Goal: Task Accomplishment & Management: Complete application form

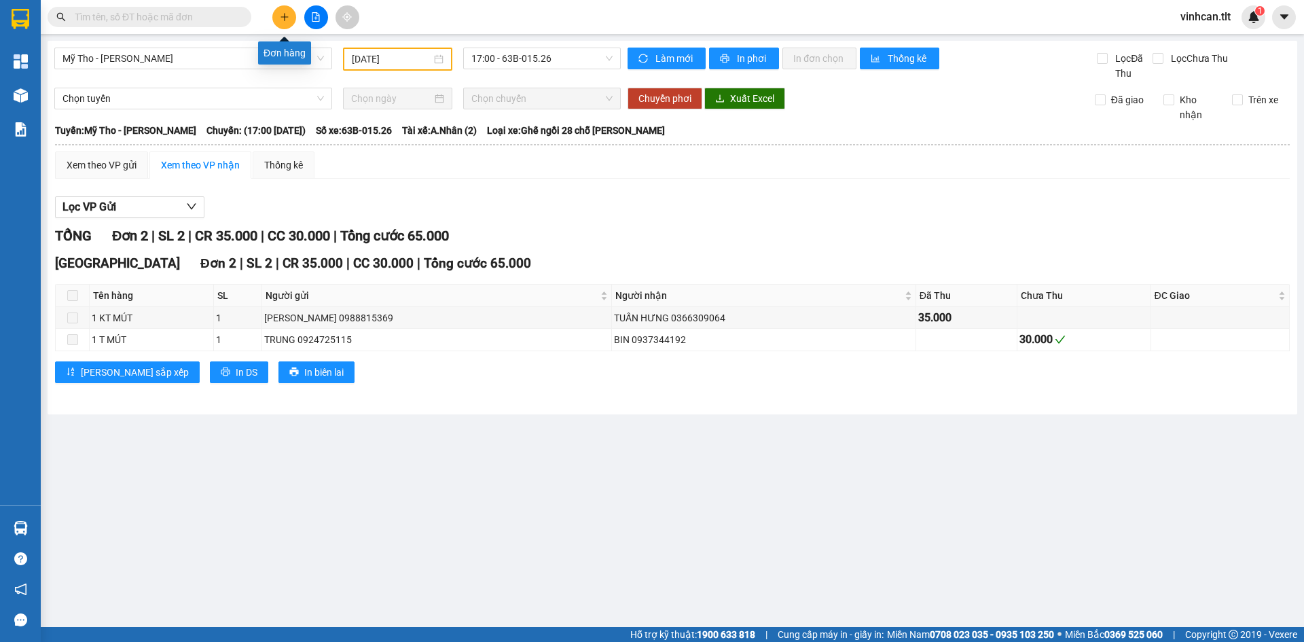
click at [278, 22] on button at bounding box center [284, 17] width 24 height 24
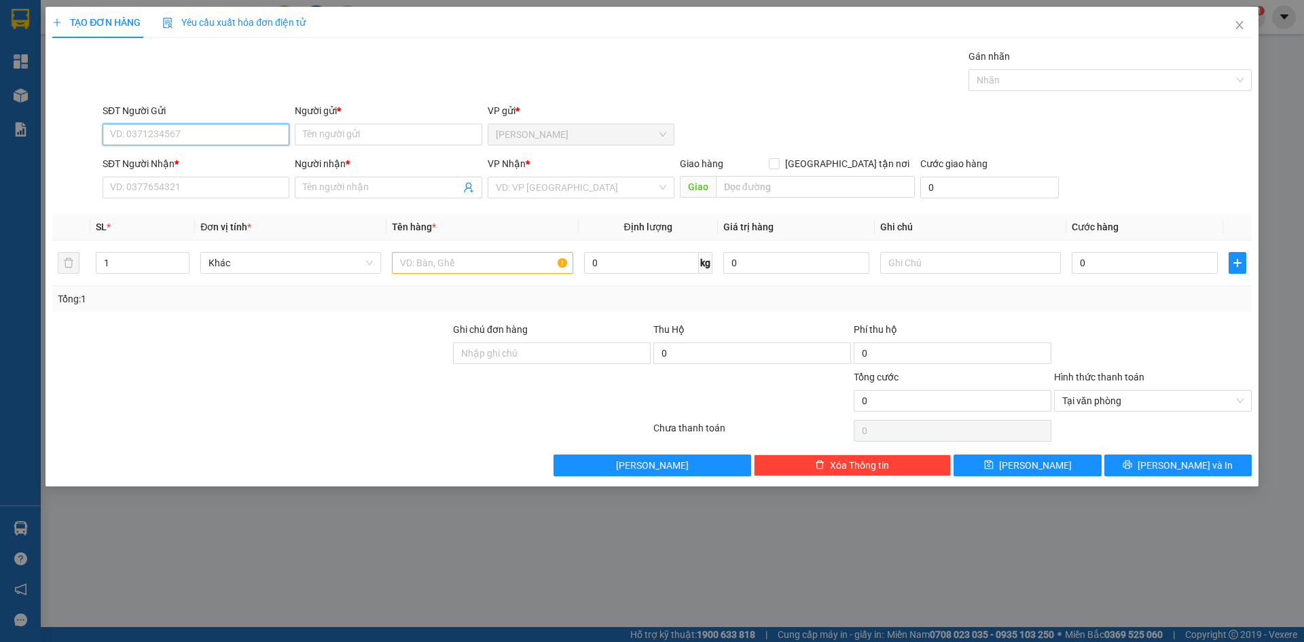
click at [156, 136] on input "SĐT Người Gửi" at bounding box center [196, 135] width 187 height 22
click at [160, 162] on div "0773871560 - CHINH" at bounding box center [196, 161] width 170 height 15
type input "0773871560"
type input "CHINH"
type input "0773871560"
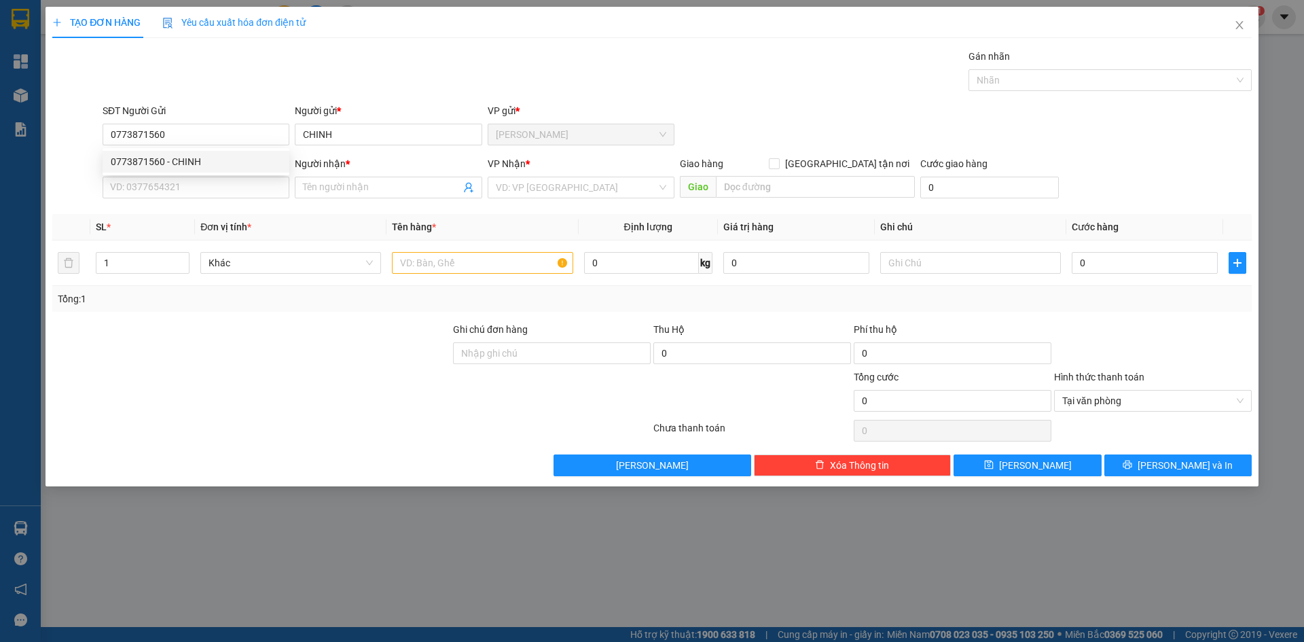
click at [155, 198] on div "SĐT Người Nhận * VD: 0377654321" at bounding box center [196, 180] width 187 height 48
click at [154, 190] on input "SĐT Người Nhận *" at bounding box center [196, 188] width 187 height 22
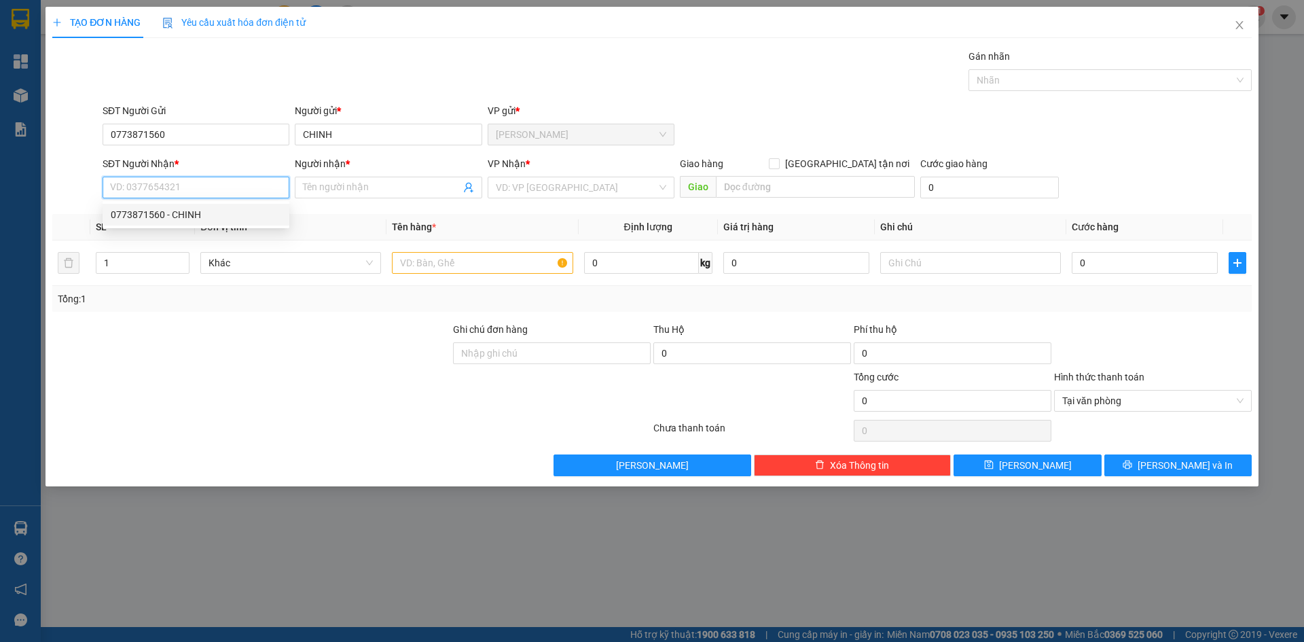
click at [156, 211] on div "0773871560 - CHINH" at bounding box center [196, 214] width 170 height 15
type input "0773871560"
type input "CHINH"
click at [519, 184] on input "search" at bounding box center [576, 187] width 161 height 20
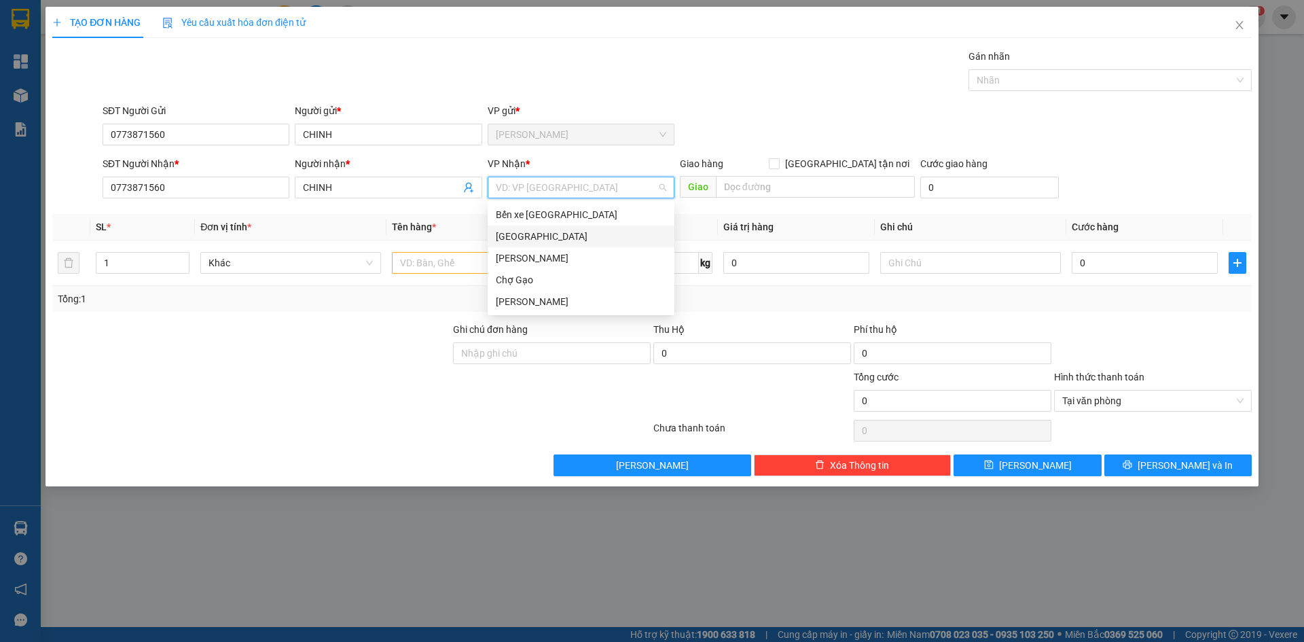
click at [508, 245] on div "[GEOGRAPHIC_DATA]" at bounding box center [581, 236] width 187 height 22
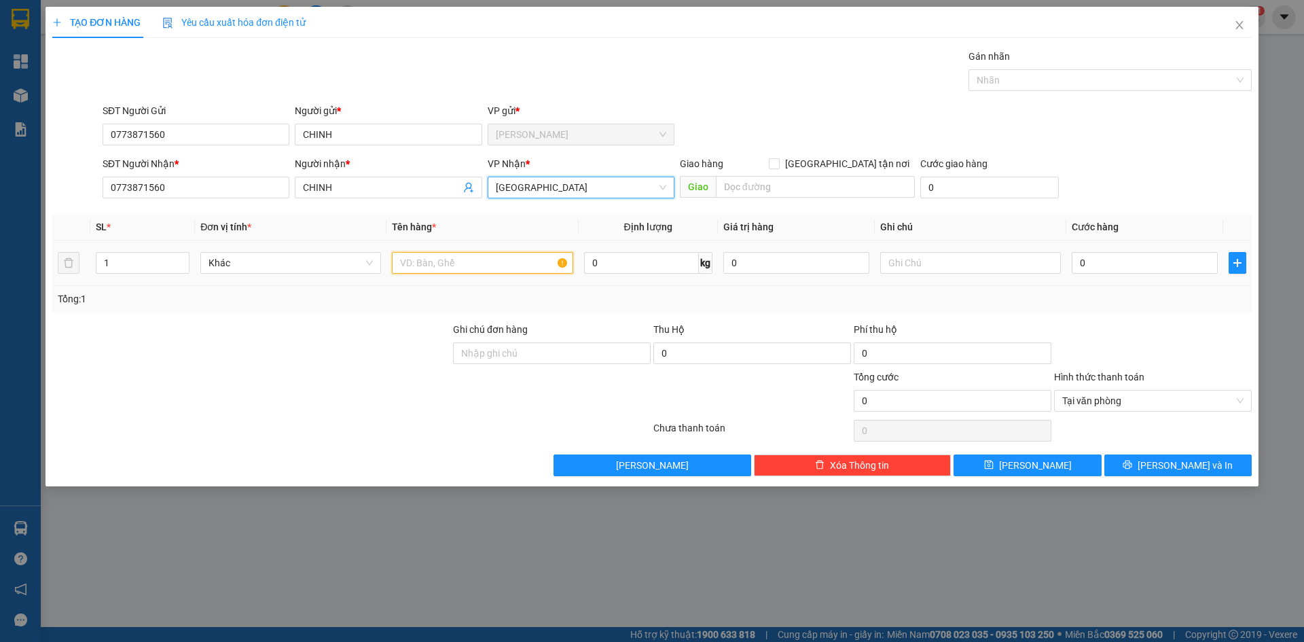
click at [421, 257] on input "text" at bounding box center [482, 263] width 181 height 22
paste input "ÁNH"
type input "2 TNP BÁNH"
click at [1124, 248] on td "0" at bounding box center [1144, 262] width 157 height 45
click at [1122, 262] on input "0" at bounding box center [1145, 263] width 146 height 22
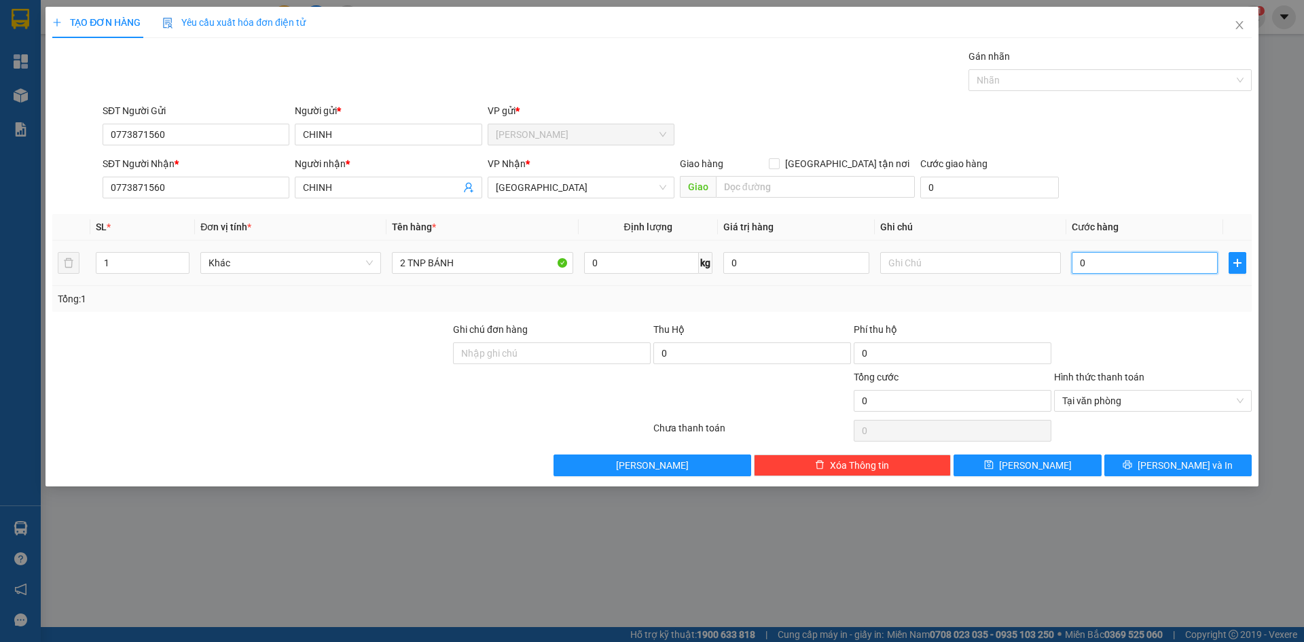
type input "7"
type input "70"
type input "70.000"
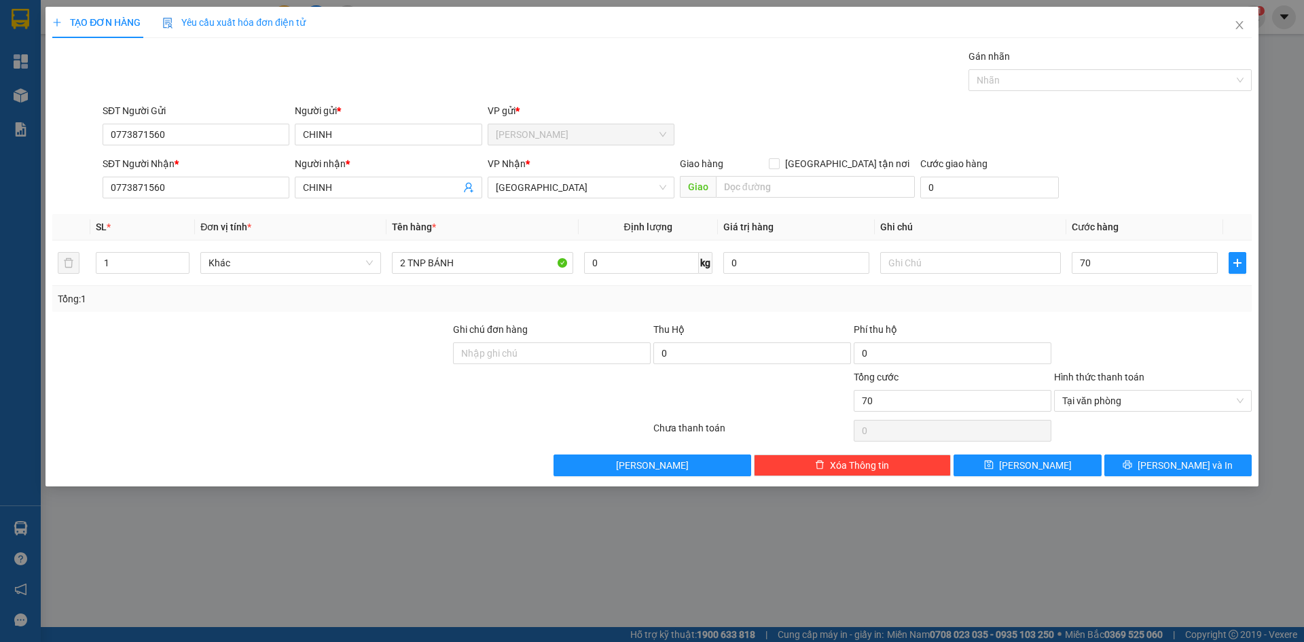
type input "70.000"
click at [1171, 464] on span "[PERSON_NAME] và In" at bounding box center [1184, 465] width 95 height 15
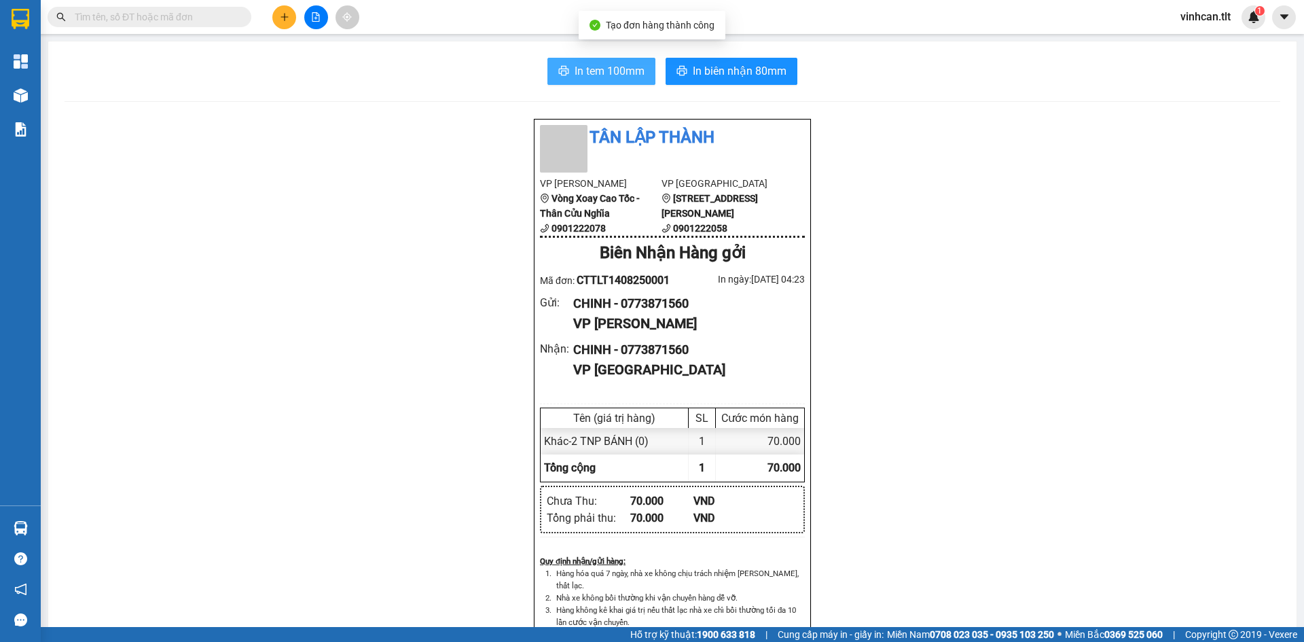
click at [618, 68] on span "In tem 100mm" at bounding box center [609, 70] width 70 height 17
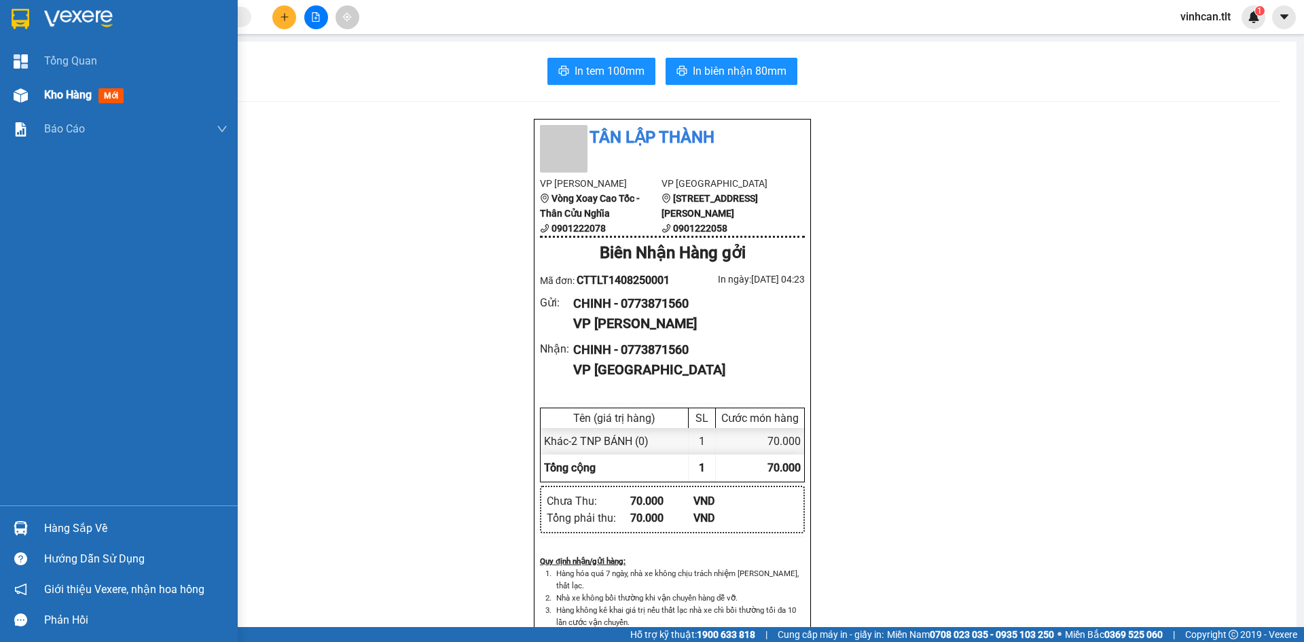
click at [63, 105] on div "Kho hàng mới" at bounding box center [135, 95] width 183 height 34
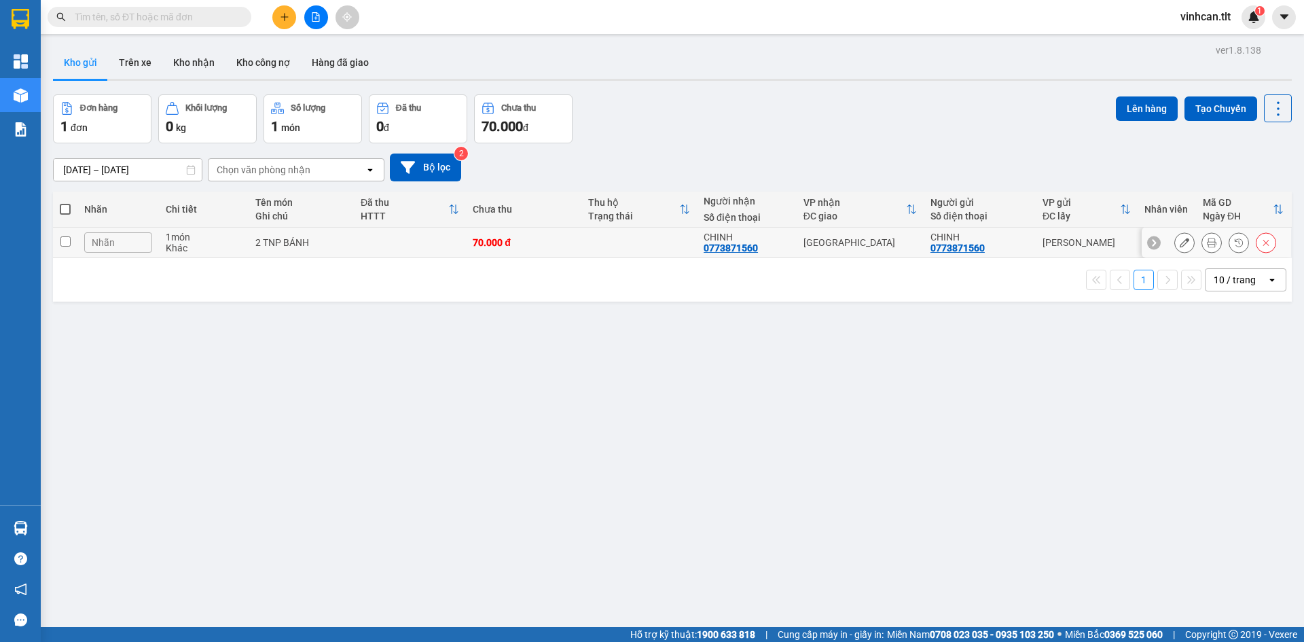
click at [582, 248] on td at bounding box center [638, 242] width 115 height 31
checkbox input "true"
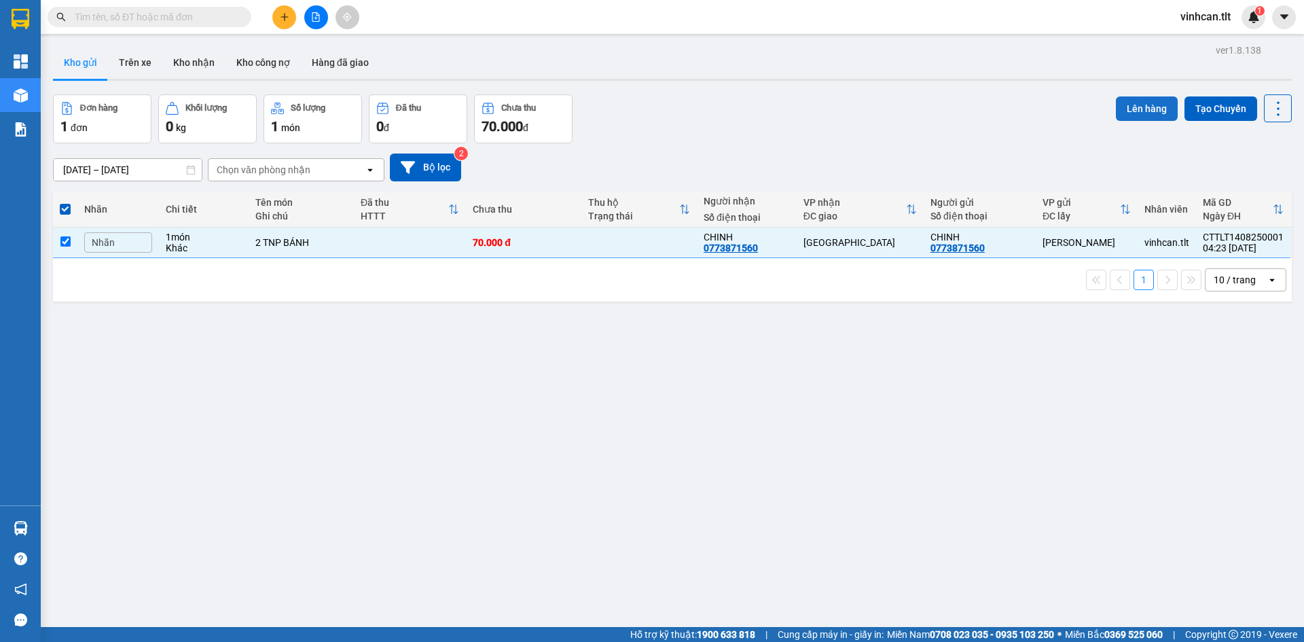
click at [1125, 105] on button "Lên hàng" at bounding box center [1147, 108] width 62 height 24
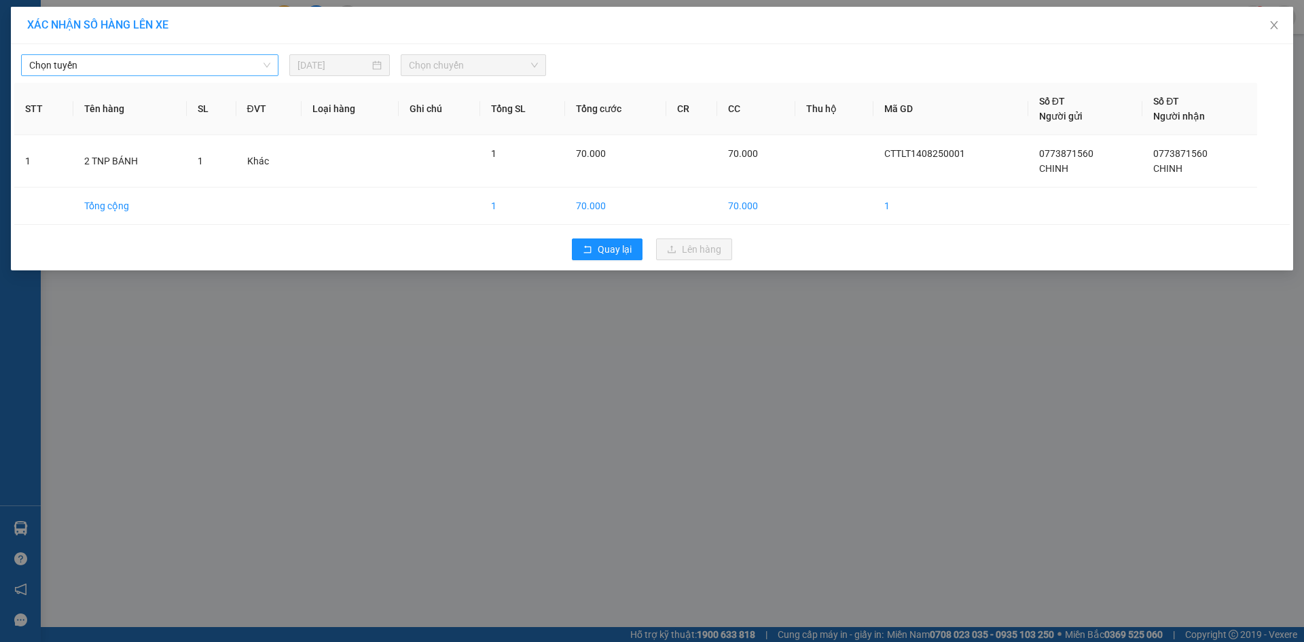
click at [182, 61] on span "Chọn tuyến" at bounding box center [149, 65] width 241 height 20
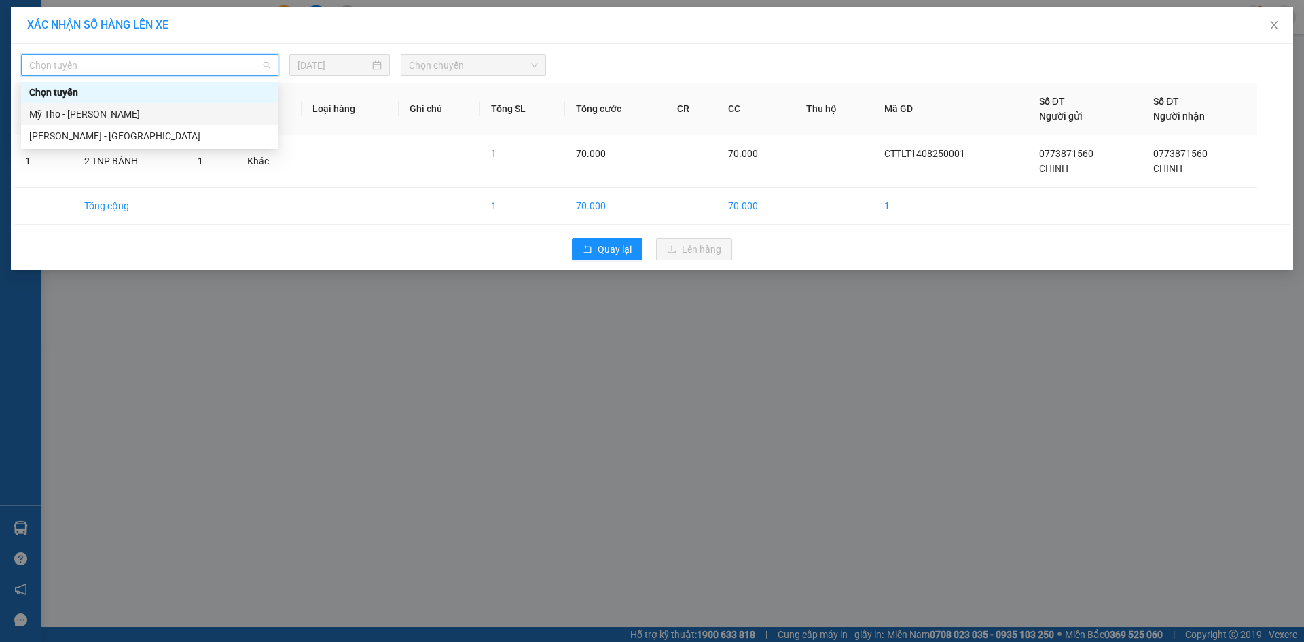
click at [119, 115] on div "Mỹ Tho - [PERSON_NAME]" at bounding box center [149, 114] width 241 height 15
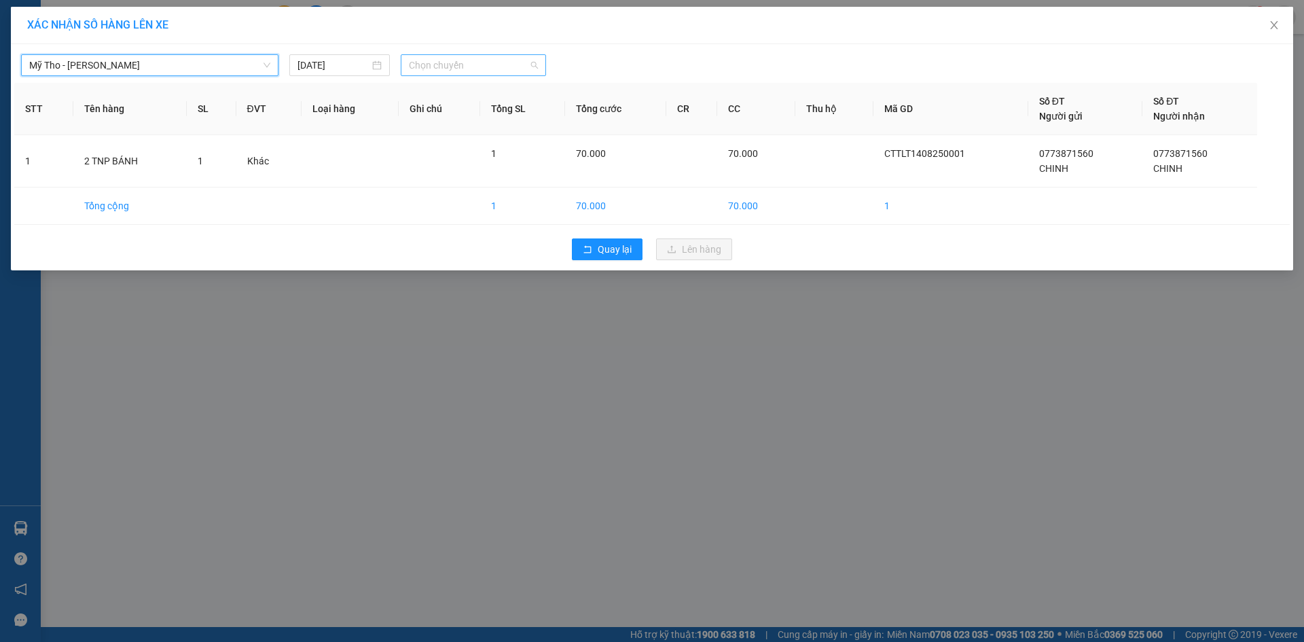
click at [418, 67] on span "Chọn chuyến" at bounding box center [473, 65] width 129 height 20
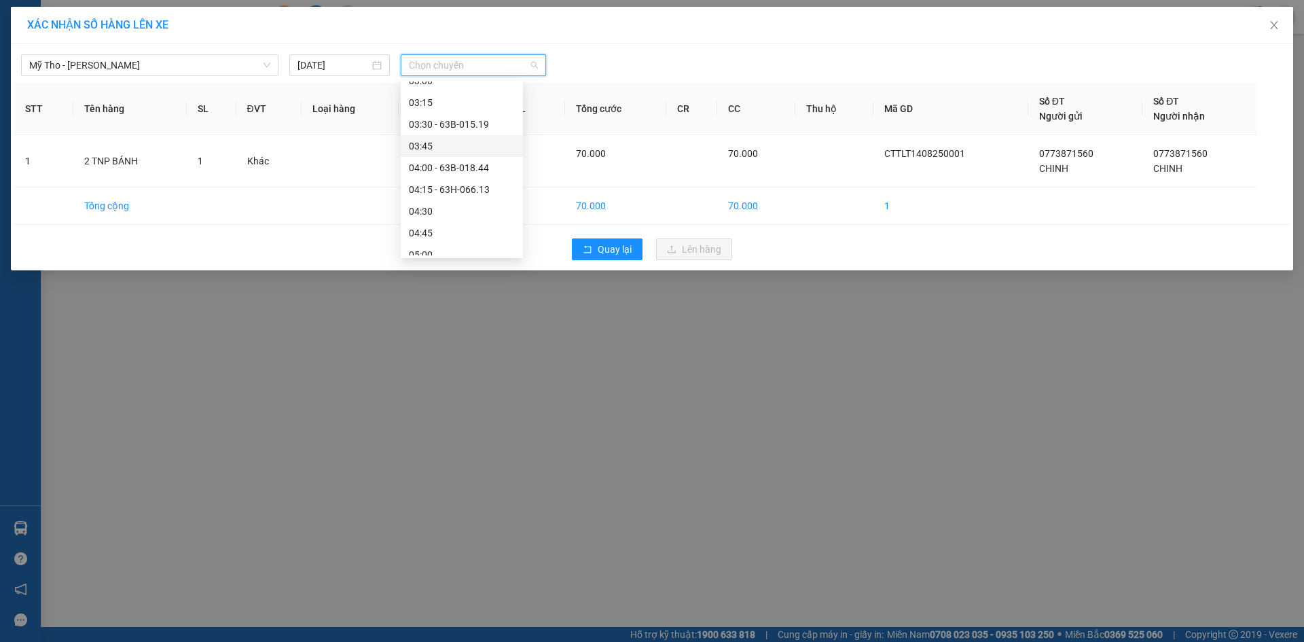
scroll to position [68, 0]
click at [432, 180] on div "04:30" at bounding box center [462, 176] width 106 height 15
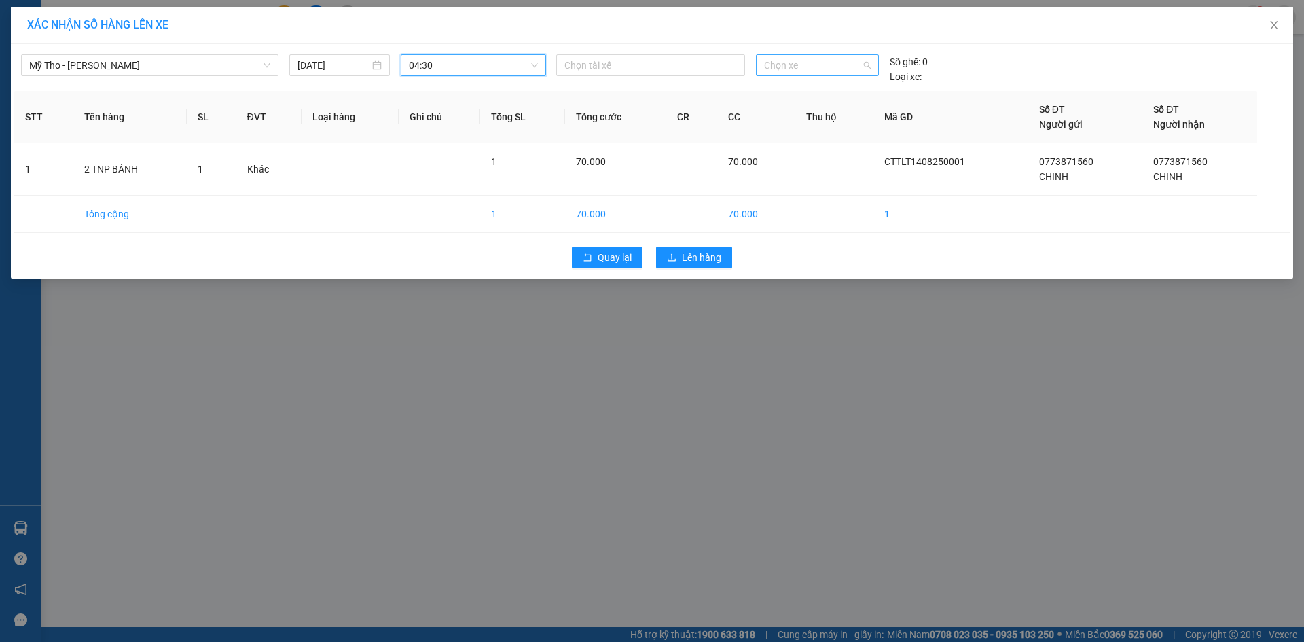
click at [820, 73] on span "Chọn xe" at bounding box center [817, 65] width 106 height 20
type input "830"
click at [802, 98] on div "63B-018.30" at bounding box center [817, 92] width 106 height 15
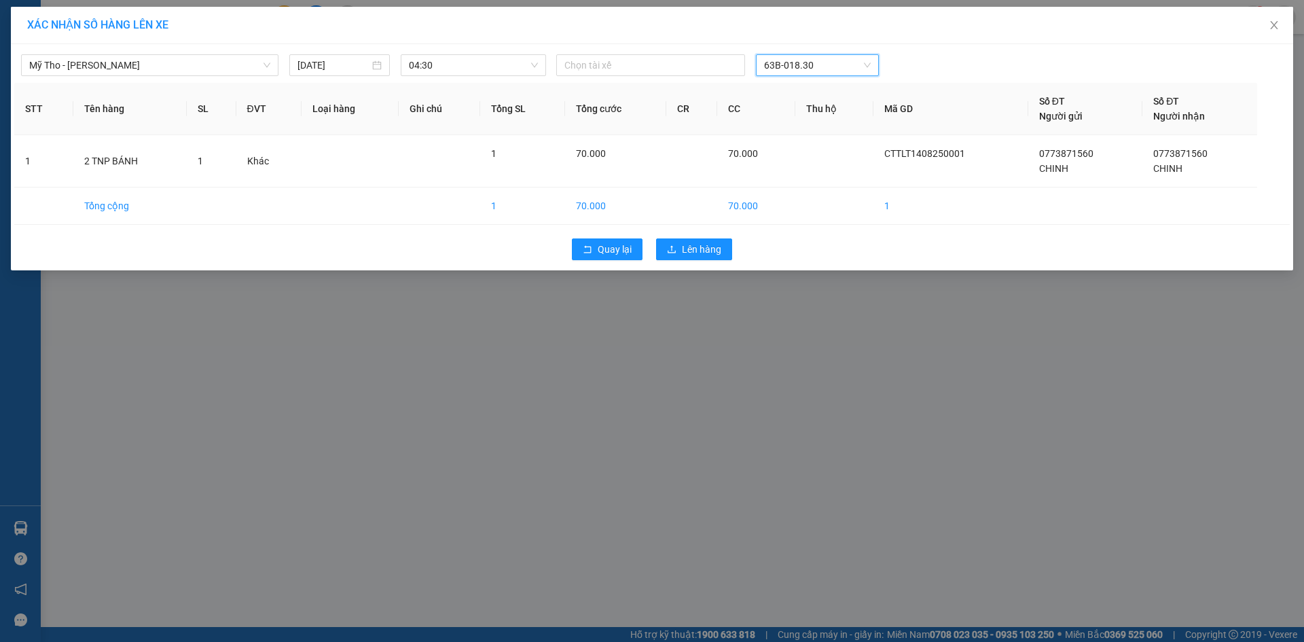
click at [679, 260] on div "Quay lại Lên hàng" at bounding box center [651, 249] width 1275 height 35
click at [685, 251] on span "Lên hàng" at bounding box center [701, 249] width 39 height 15
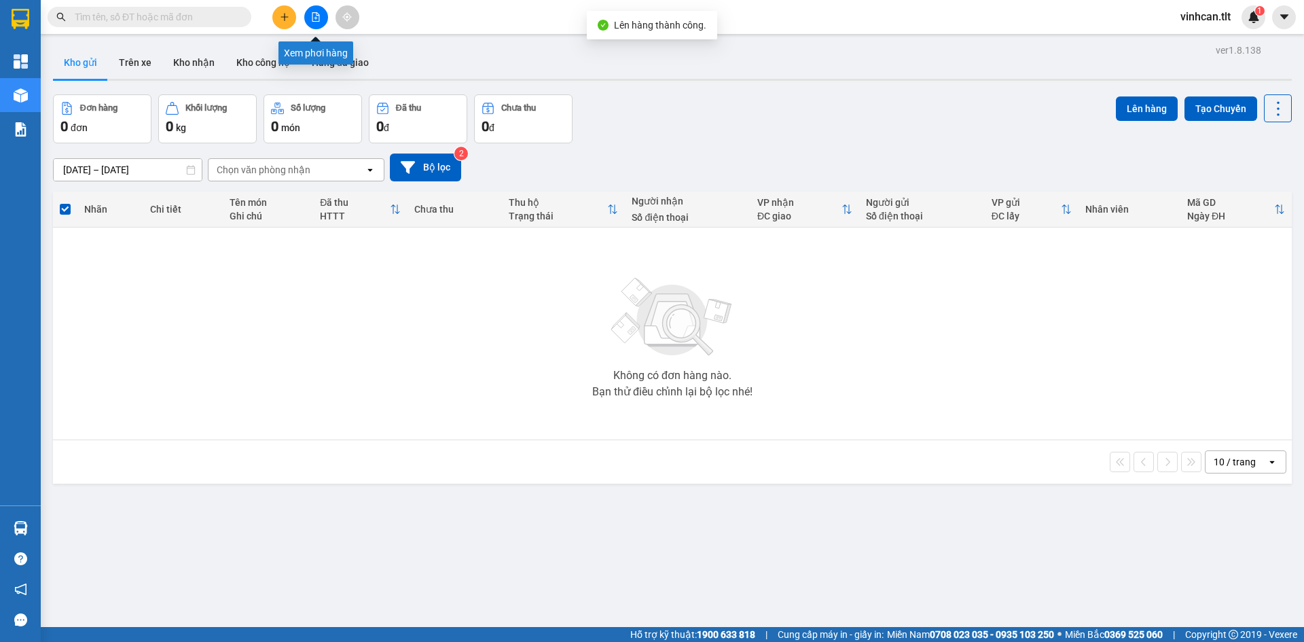
click at [314, 17] on icon "file-add" at bounding box center [316, 17] width 10 height 10
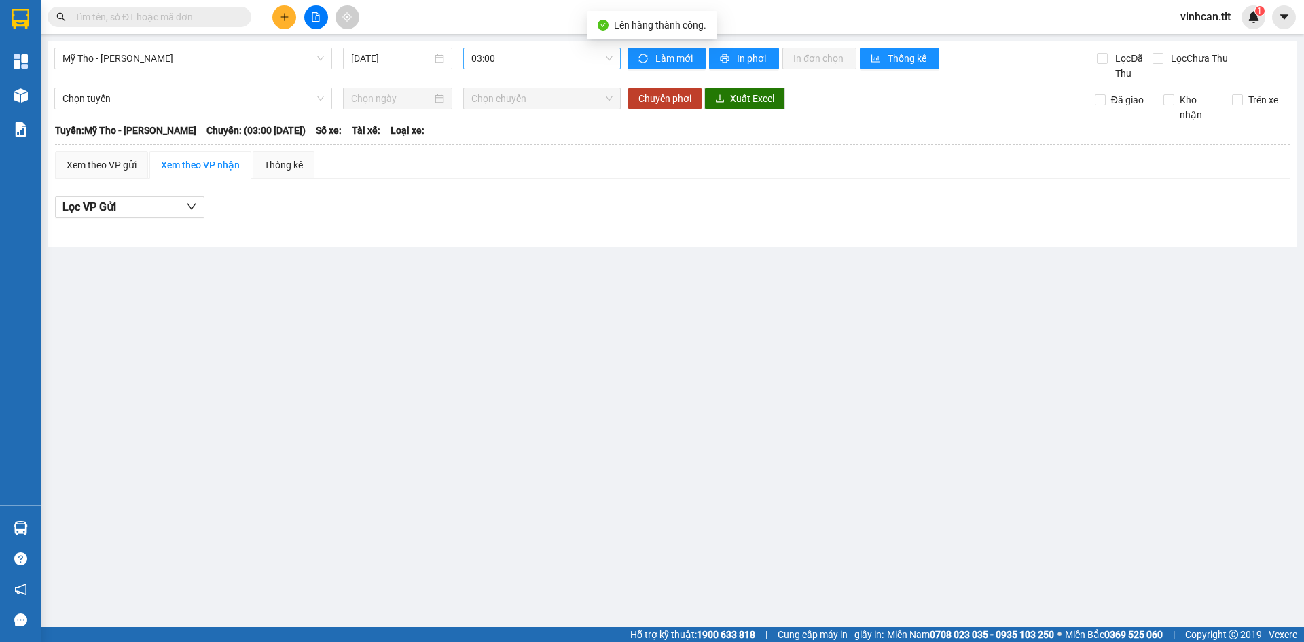
click at [515, 59] on span "03:00" at bounding box center [541, 58] width 141 height 20
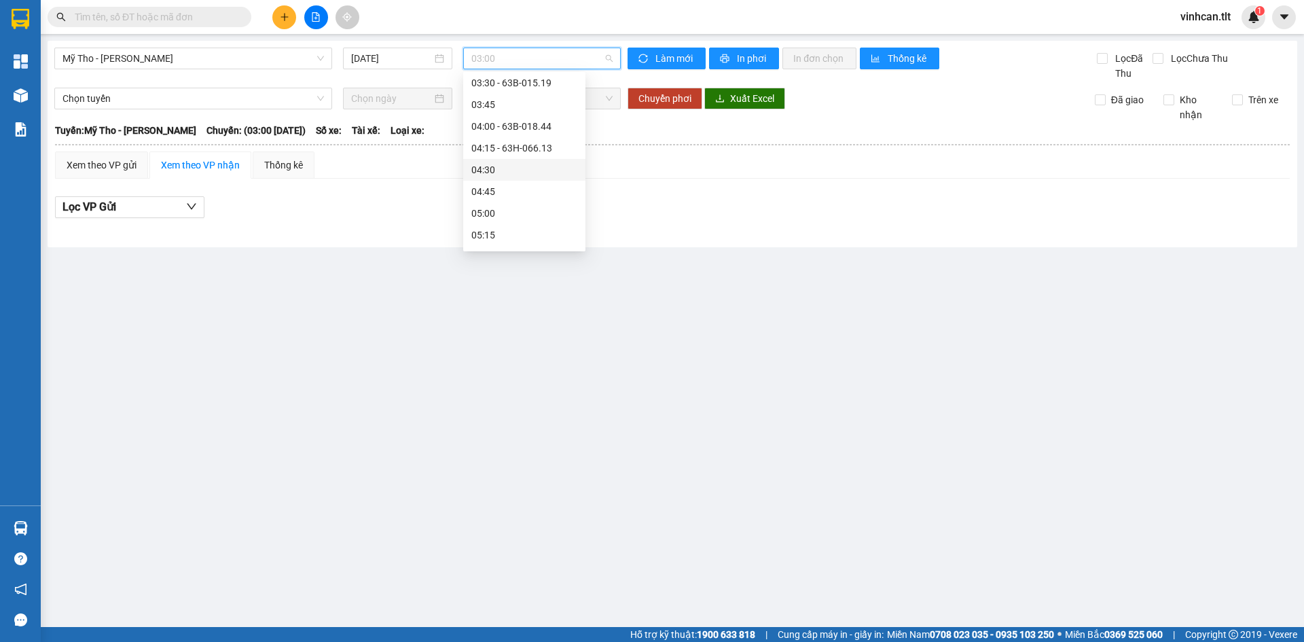
click at [491, 167] on div "04:30" at bounding box center [524, 169] width 106 height 15
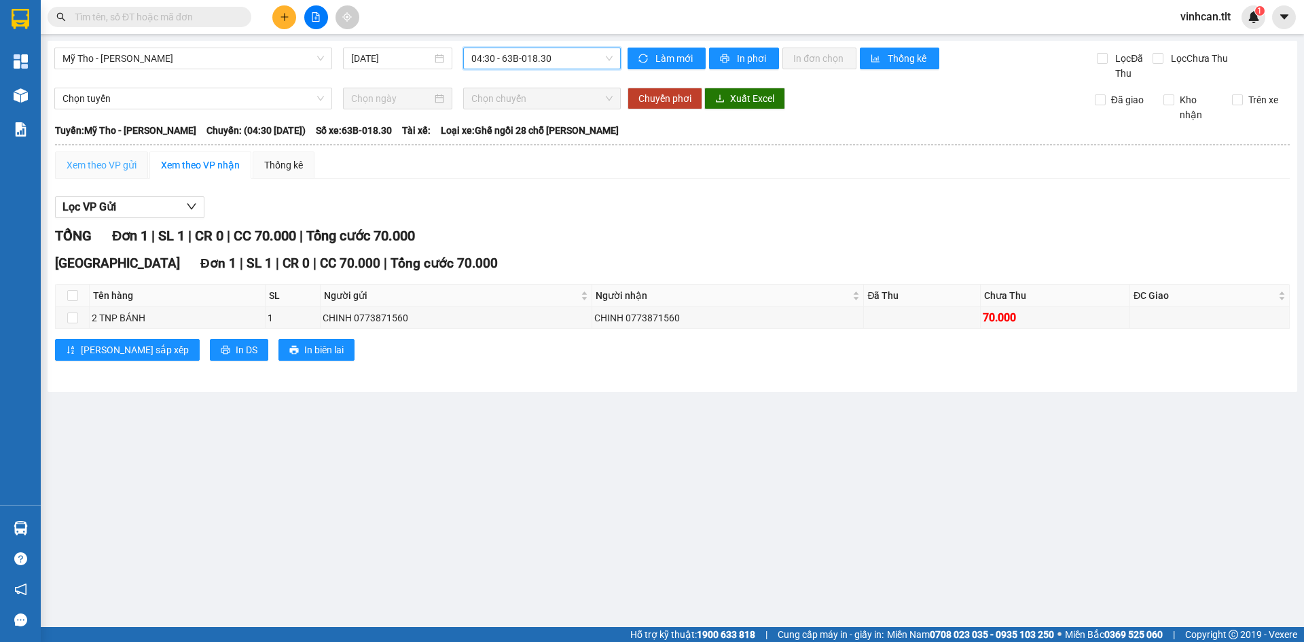
click at [113, 173] on div "Xem theo VP gửi" at bounding box center [101, 164] width 93 height 27
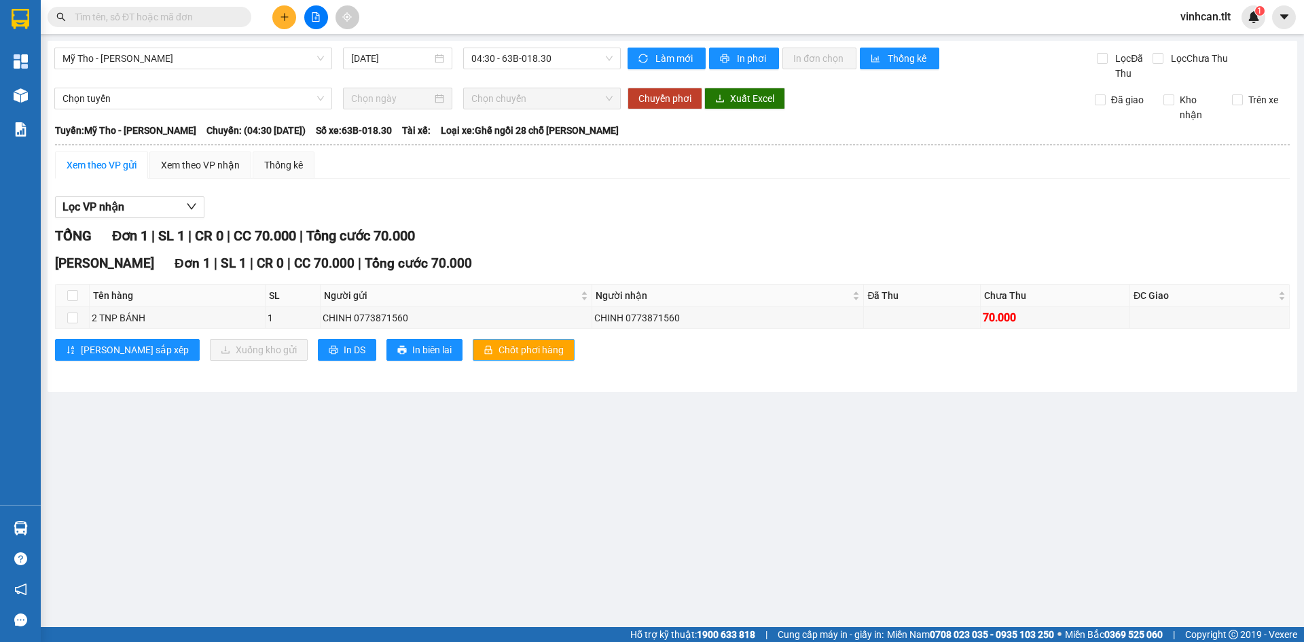
click at [498, 344] on span "Chốt phơi hàng" at bounding box center [530, 349] width 65 height 15
click at [498, 346] on span "Chốt phơi hàng" at bounding box center [530, 349] width 65 height 15
click at [498, 353] on span "Chốt phơi hàng" at bounding box center [530, 349] width 65 height 15
click at [498, 354] on span "Chốt phơi hàng" at bounding box center [530, 349] width 65 height 15
click at [278, 22] on button at bounding box center [284, 17] width 24 height 24
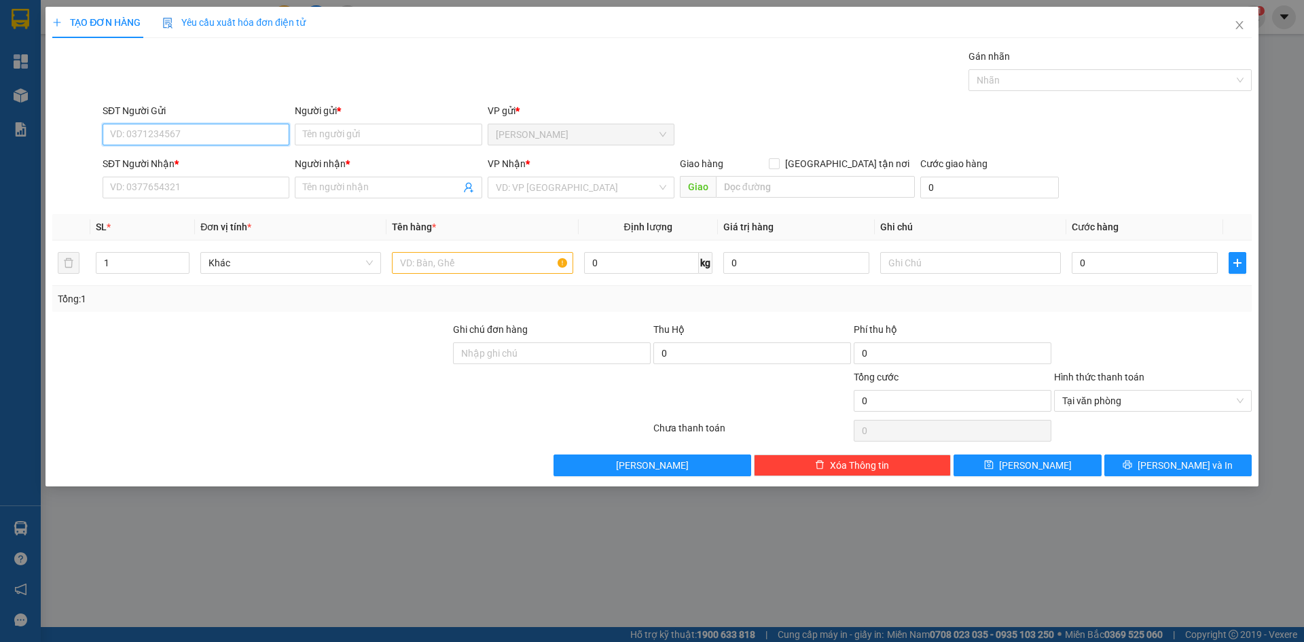
click at [162, 135] on input "SĐT Người Gửi" at bounding box center [196, 135] width 187 height 22
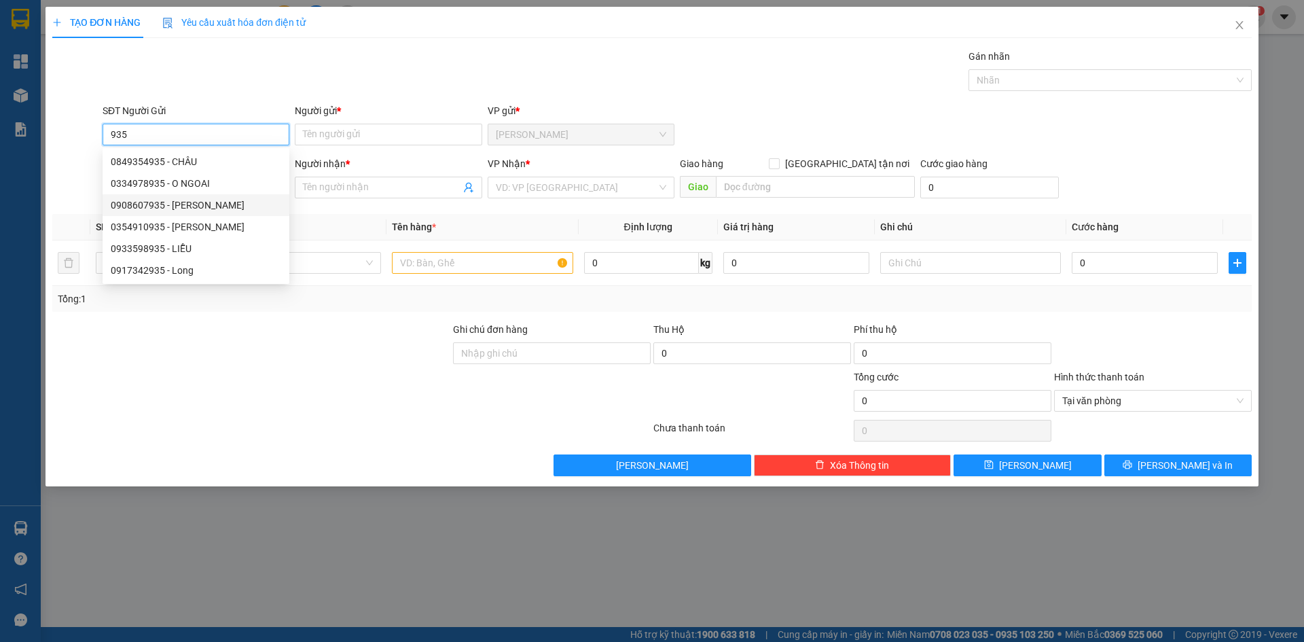
click at [183, 204] on div "0908607935 - [PERSON_NAME]" at bounding box center [196, 205] width 170 height 15
type input "0908607935"
type input "HẢI"
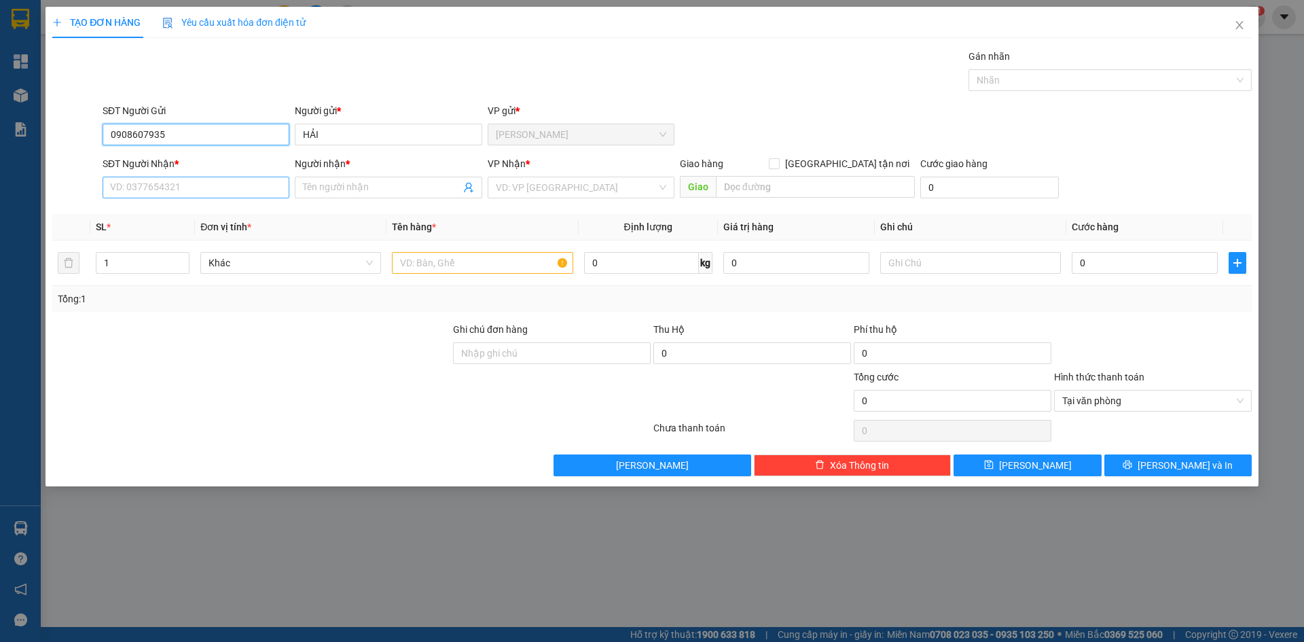
type input "0908607935"
click at [158, 194] on input "SĐT Người Nhận *" at bounding box center [196, 188] width 187 height 22
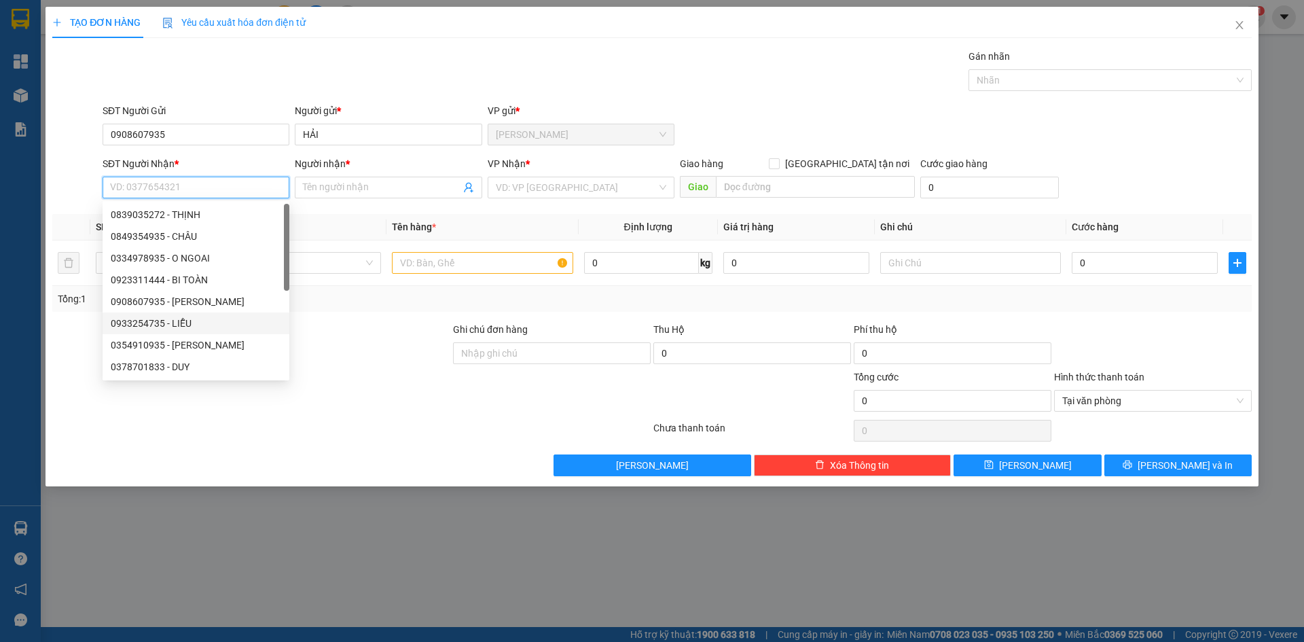
click at [174, 321] on div "0933254735 - LIỄU" at bounding box center [196, 323] width 170 height 15
type input "0933254735"
type input "LIỄU"
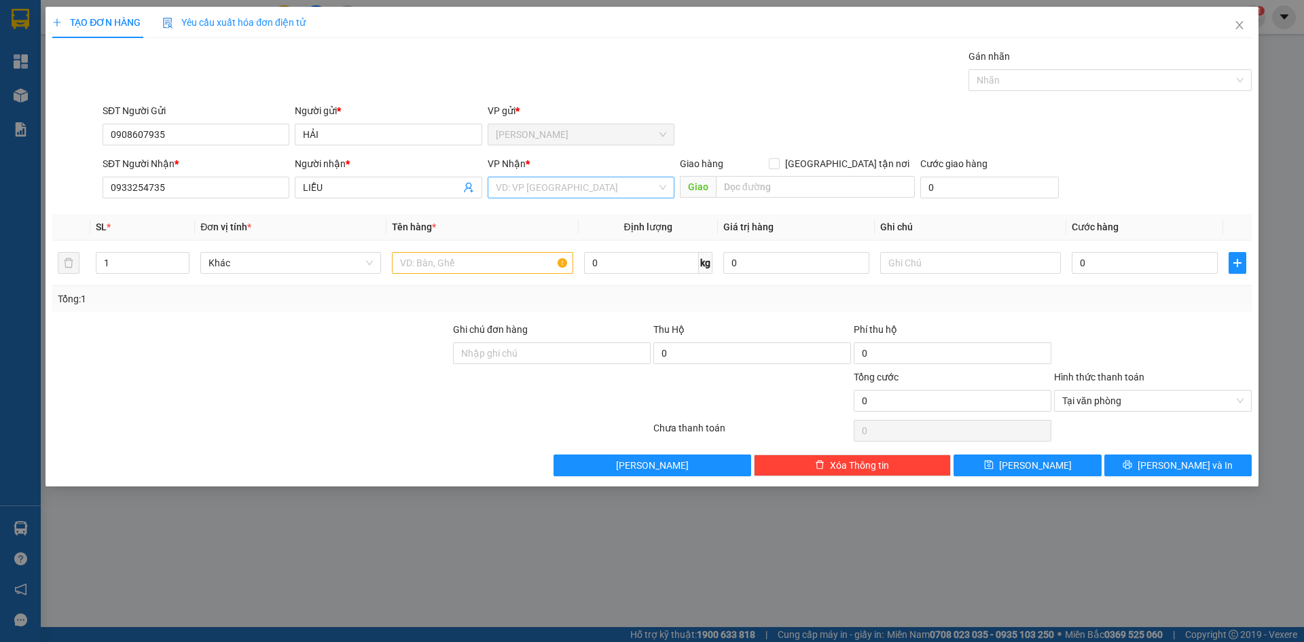
click at [506, 189] on input "search" at bounding box center [576, 187] width 161 height 20
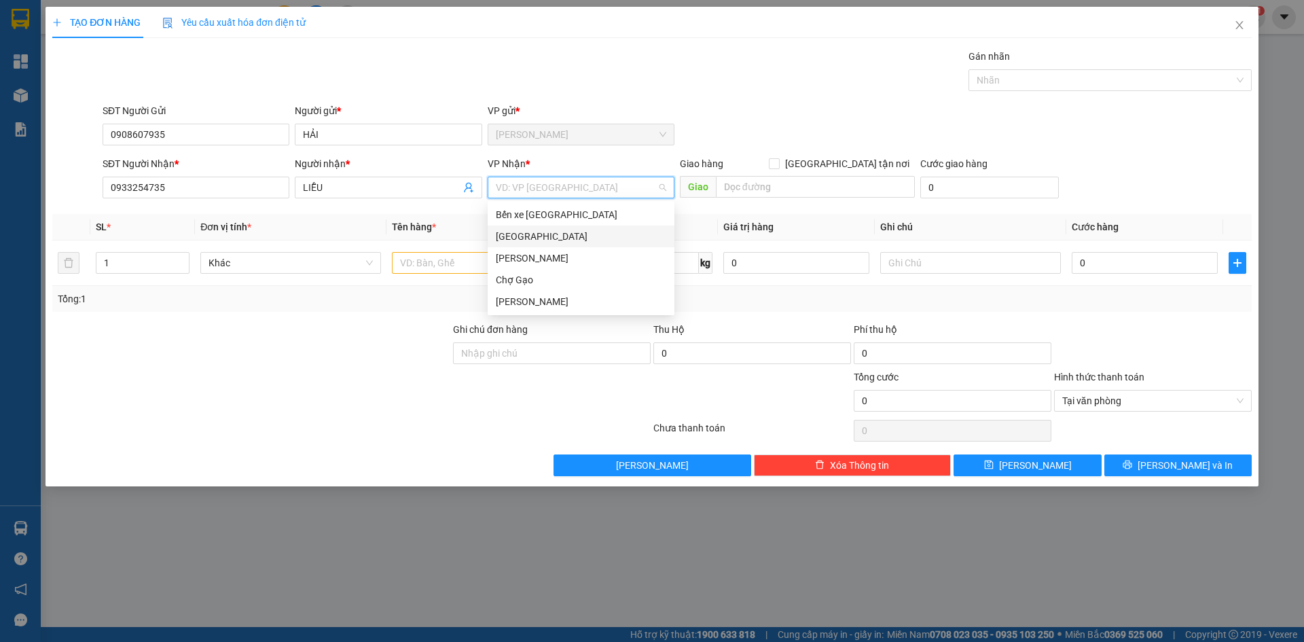
click at [507, 232] on div "[GEOGRAPHIC_DATA]" at bounding box center [581, 236] width 170 height 15
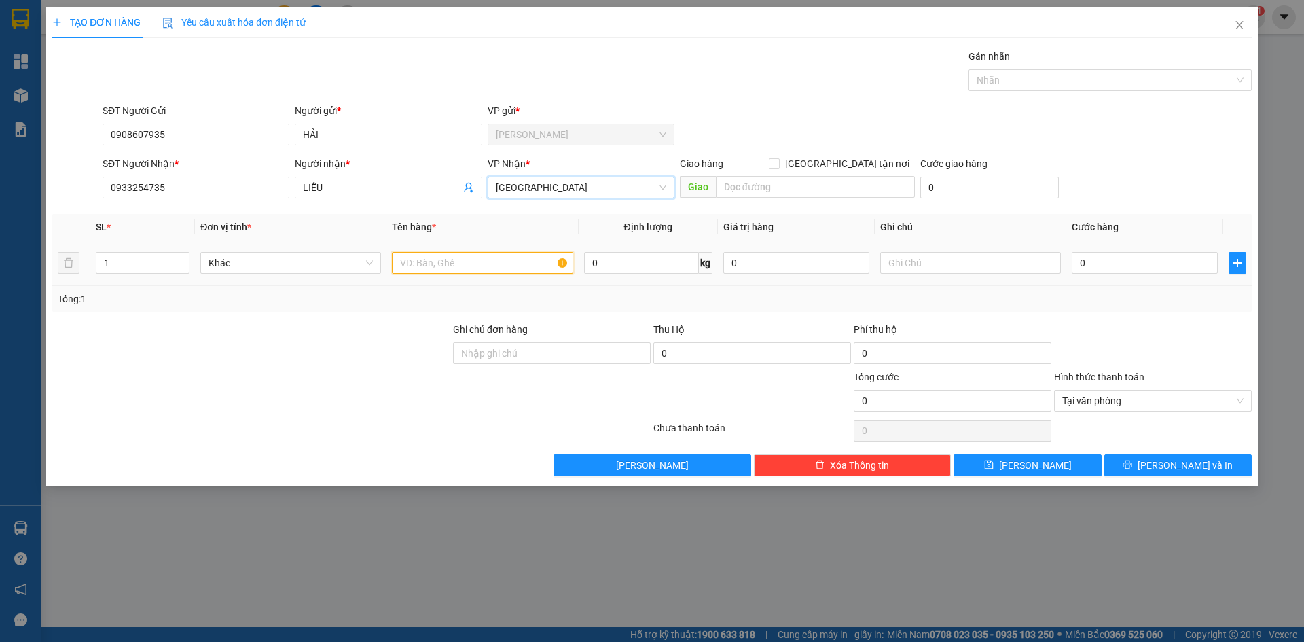
click at [431, 259] on input "text" at bounding box center [482, 263] width 181 height 22
type input "1 [PERSON_NAME]"
click at [1087, 263] on input "0" at bounding box center [1145, 263] width 146 height 22
type input "4"
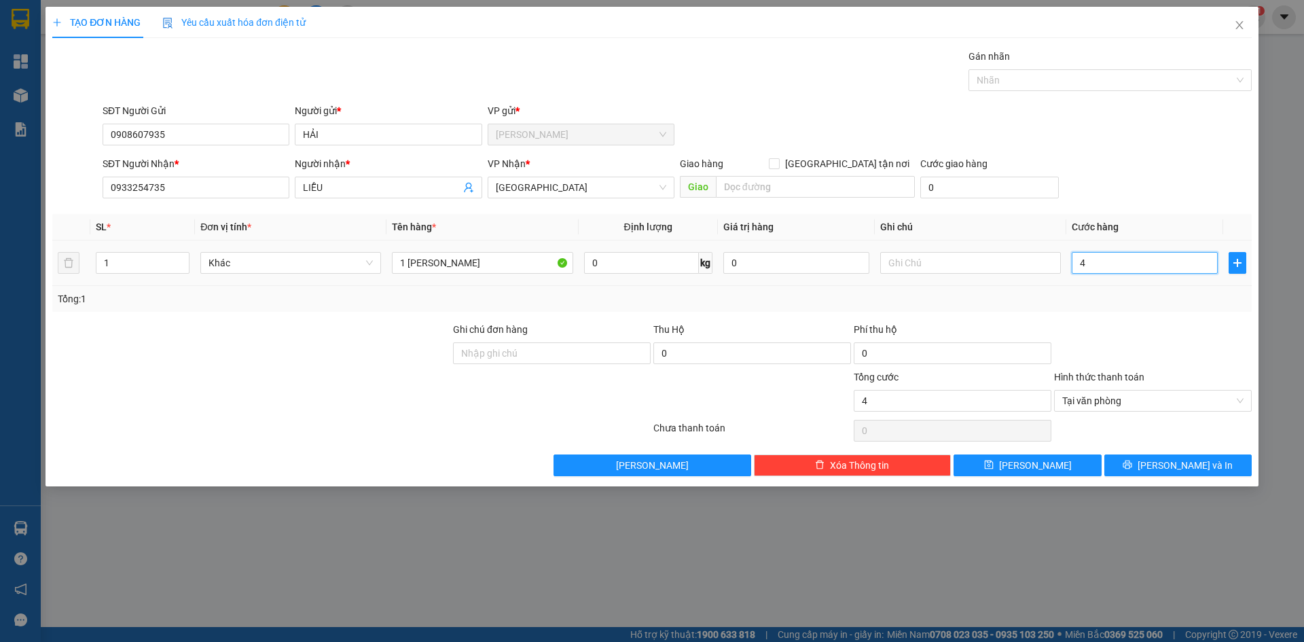
type input "40"
type input "40.000"
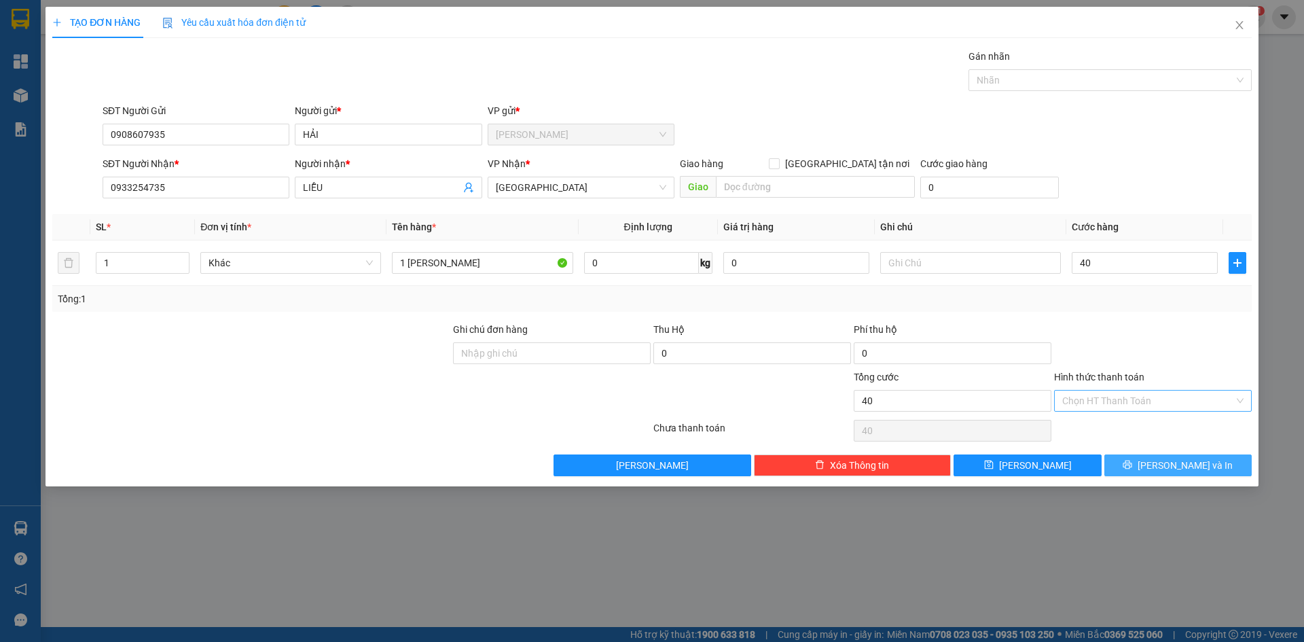
type input "40.000"
click at [1202, 466] on span "[PERSON_NAME] và In" at bounding box center [1184, 465] width 95 height 15
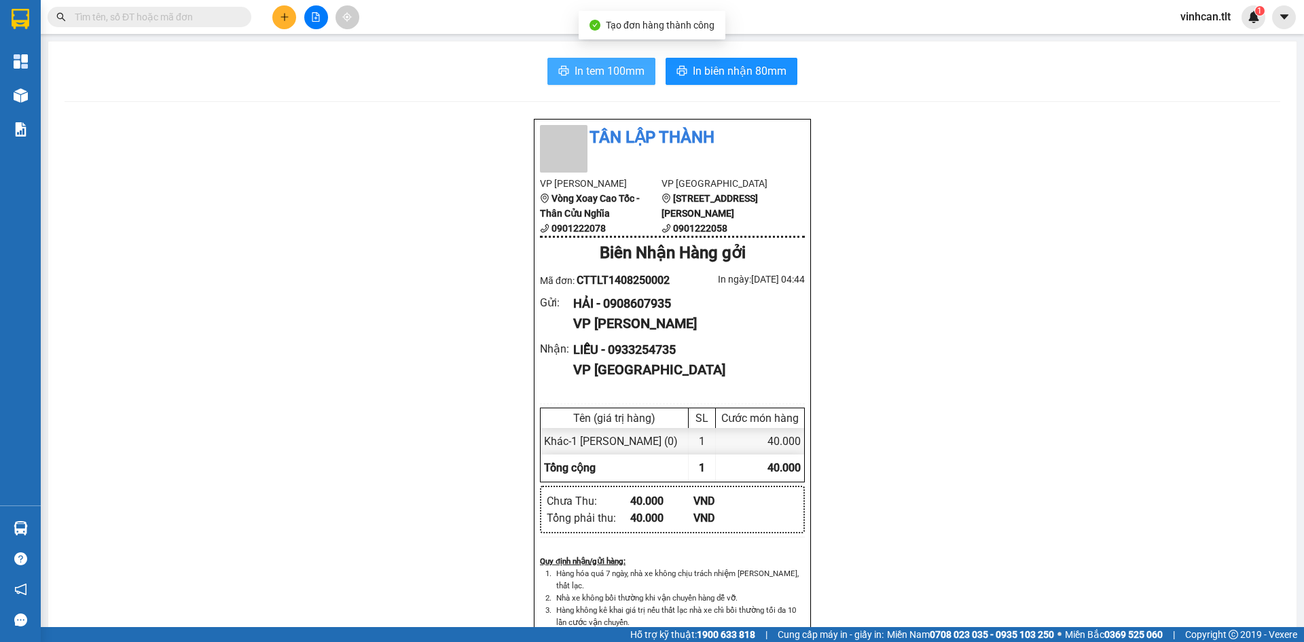
click at [627, 63] on span "In tem 100mm" at bounding box center [609, 70] width 70 height 17
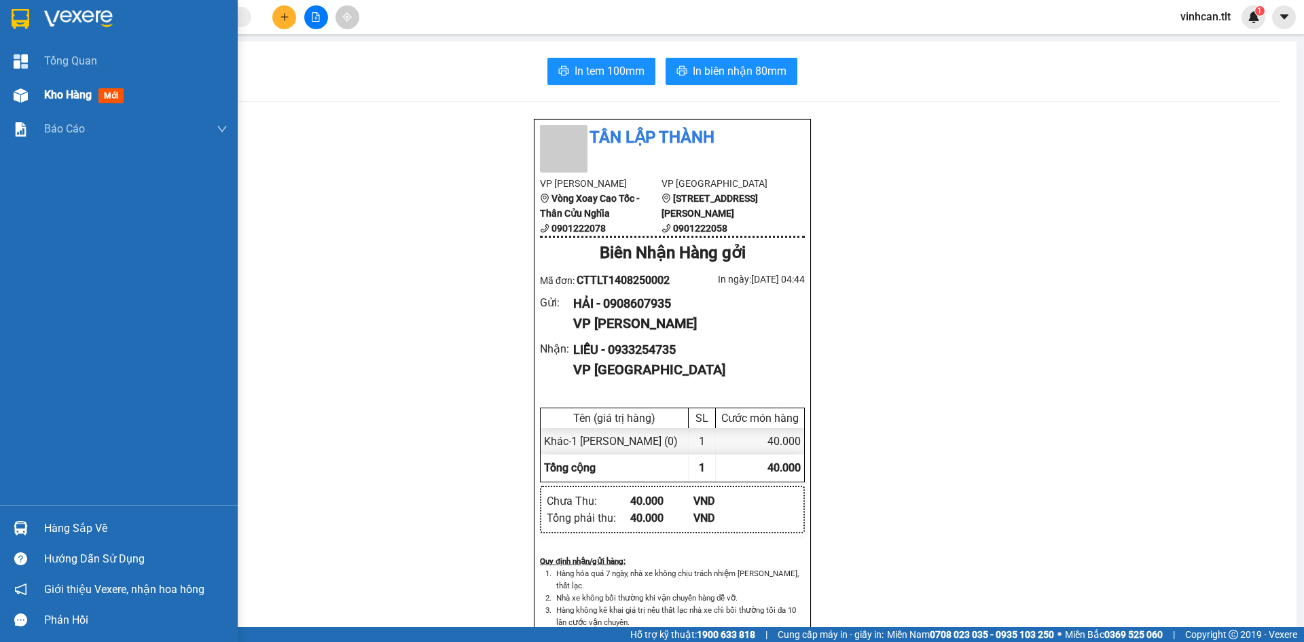
click at [69, 95] on span "Kho hàng" at bounding box center [68, 94] width 48 height 13
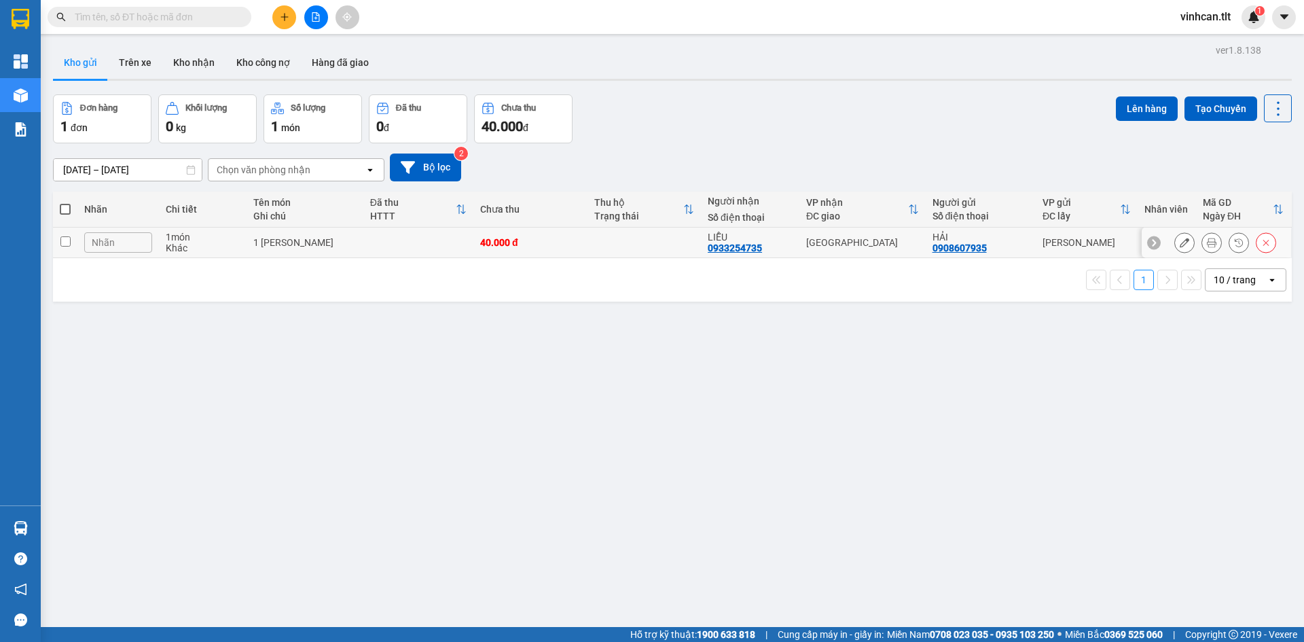
click at [565, 247] on div "40.000 đ" at bounding box center [530, 242] width 100 height 11
checkbox input "true"
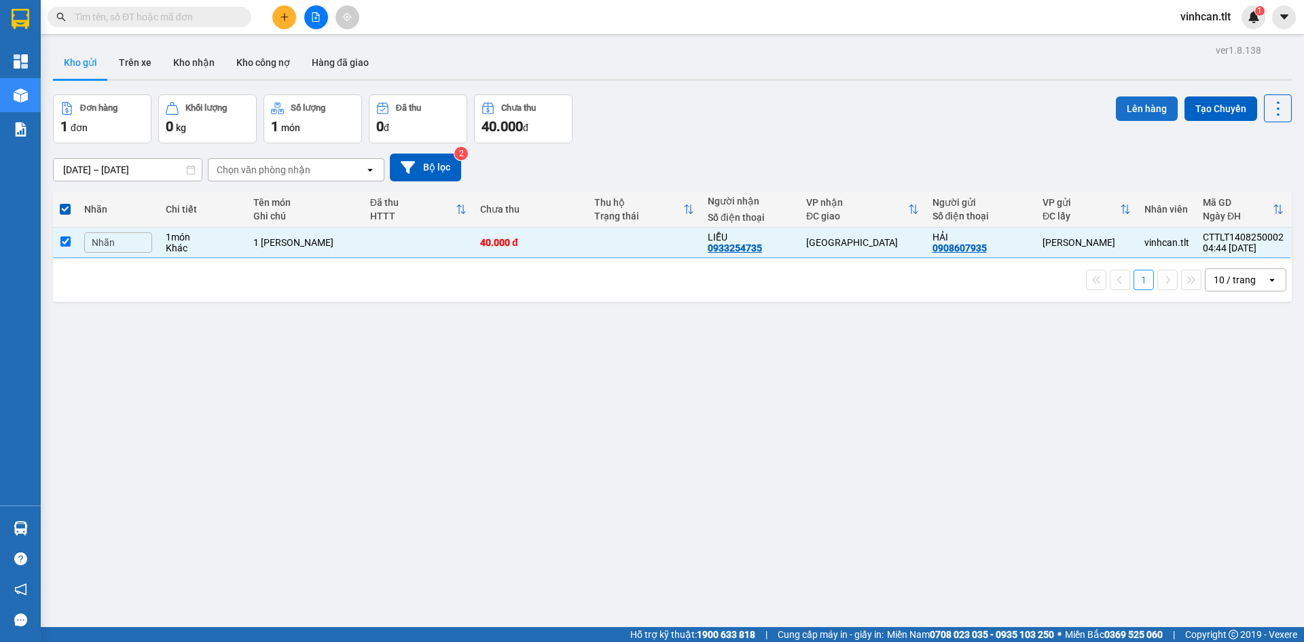
click at [1120, 104] on button "Lên hàng" at bounding box center [1147, 108] width 62 height 24
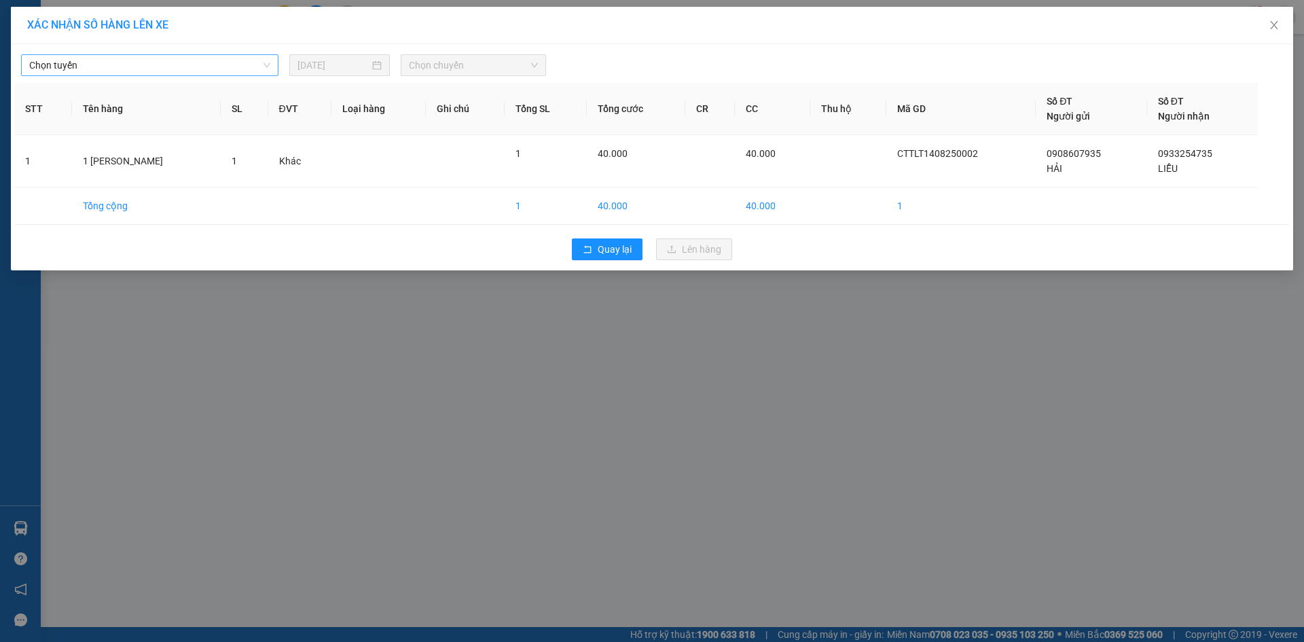
click at [212, 65] on span "Chọn tuyến" at bounding box center [149, 65] width 241 height 20
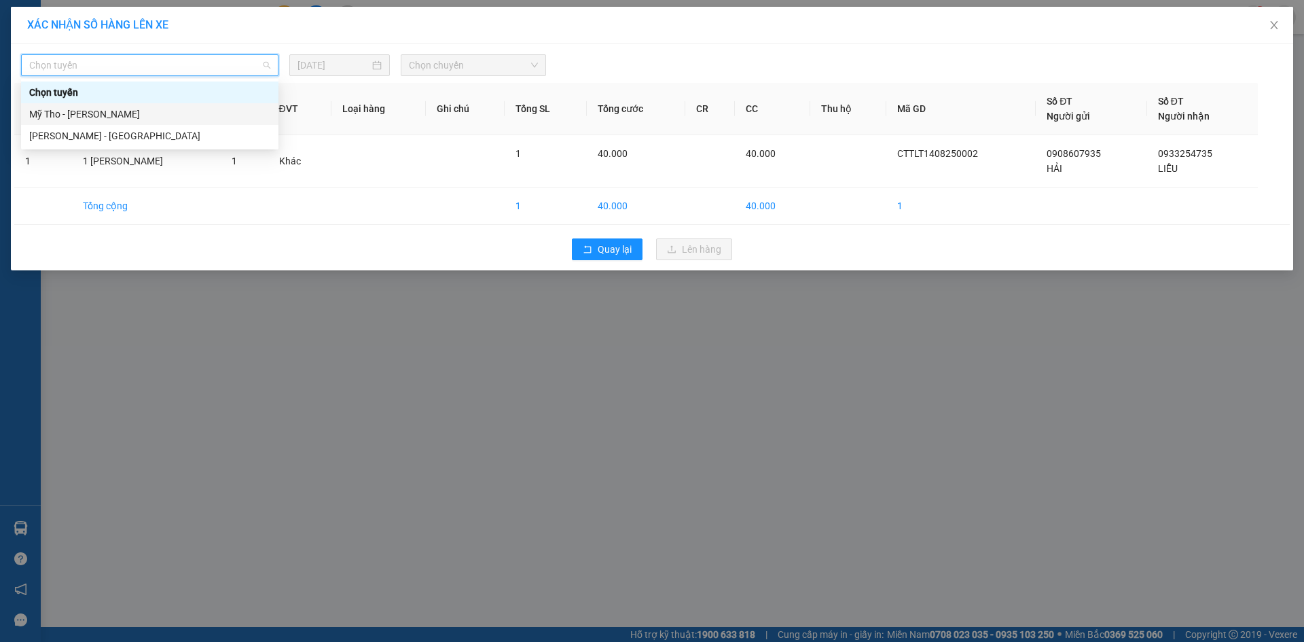
click at [113, 113] on div "Mỹ Tho - [PERSON_NAME]" at bounding box center [149, 114] width 241 height 15
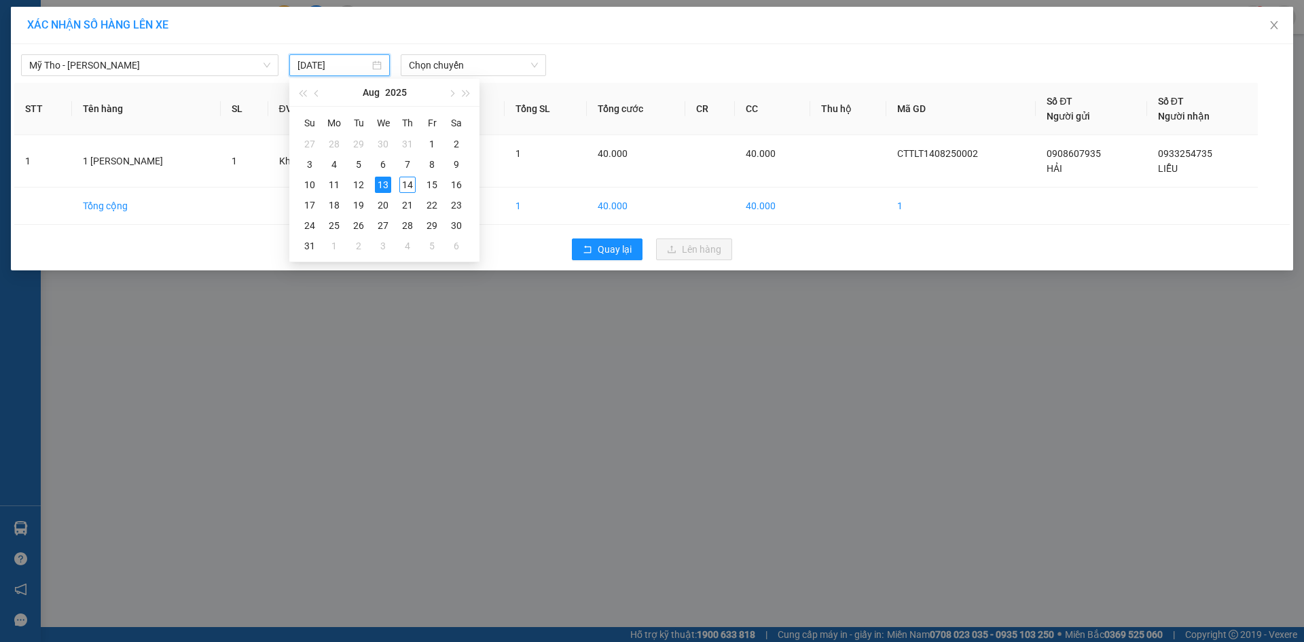
click at [336, 70] on input "[DATE]" at bounding box center [333, 65] width 72 height 15
click at [409, 186] on div "14" at bounding box center [407, 185] width 16 height 16
type input "[DATE]"
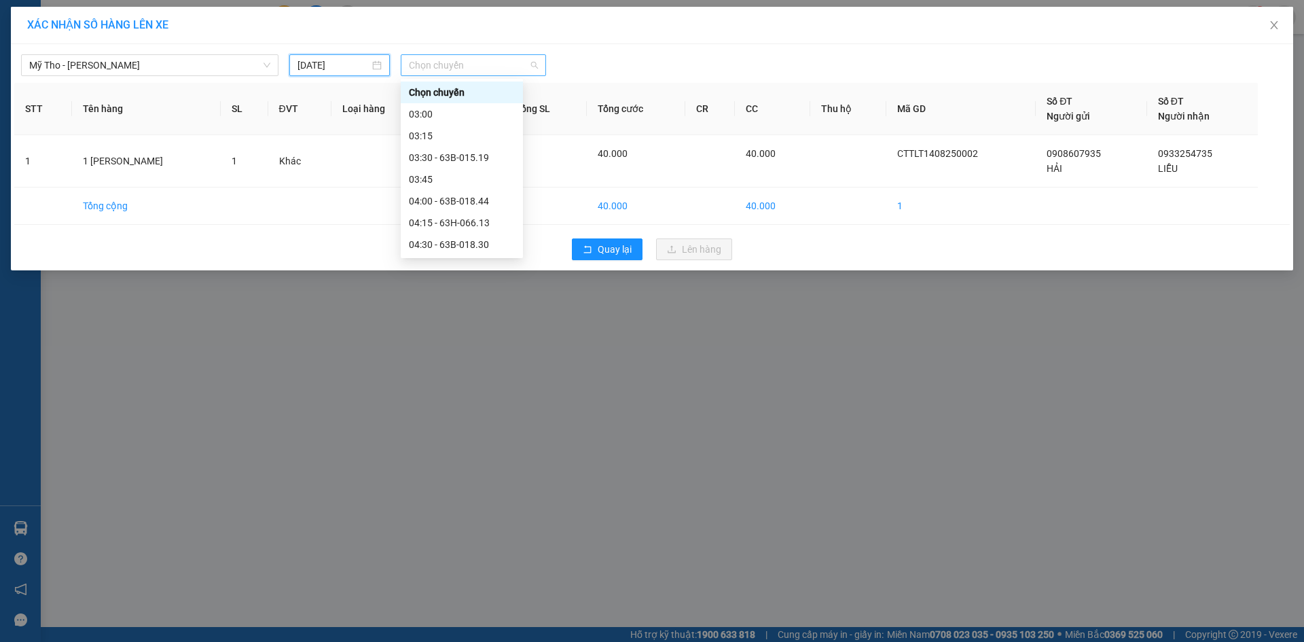
click at [431, 61] on span "Chọn chuyến" at bounding box center [473, 65] width 129 height 20
click at [427, 221] on div "05:00" at bounding box center [462, 220] width 106 height 15
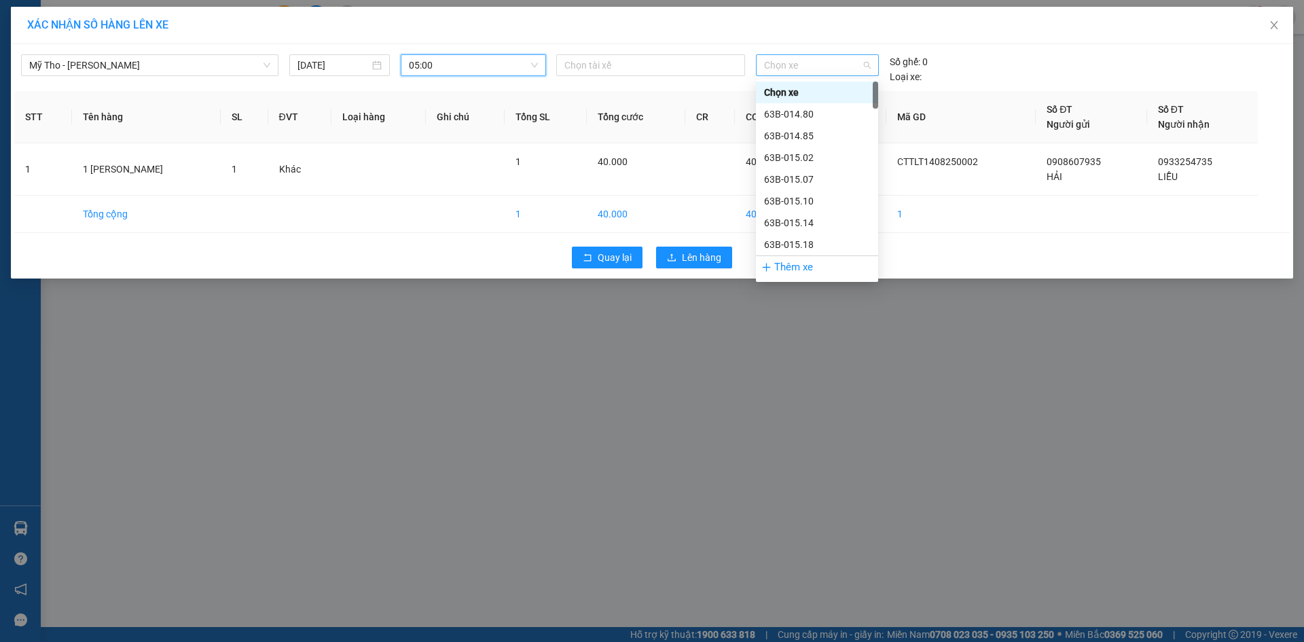
click at [774, 71] on span "Chọn xe" at bounding box center [817, 65] width 106 height 20
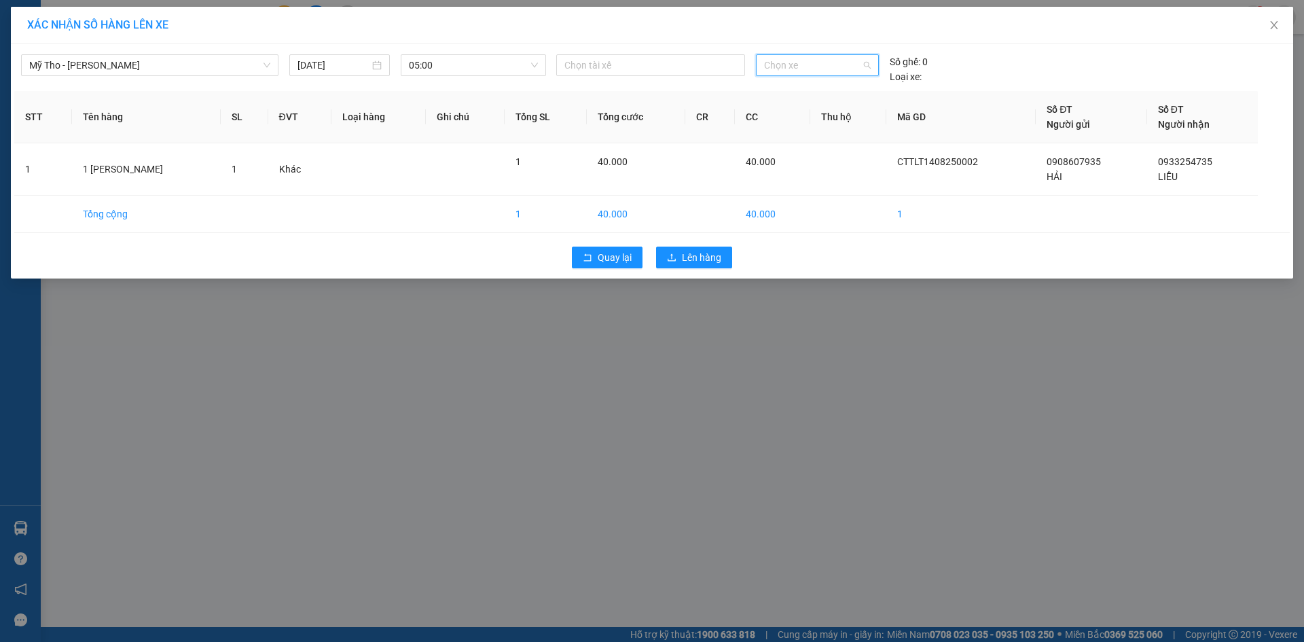
click at [794, 71] on span "Chọn xe" at bounding box center [817, 65] width 106 height 20
type input "589"
click at [794, 168] on body "Kết quả tìm kiếm ( 0 ) Bộ lọc No Data vinhcan.tlt 1 Tổng Quan Kho hàng mới Báo …" at bounding box center [652, 321] width 1304 height 642
click at [783, 71] on span "Chọn xe" at bounding box center [817, 65] width 106 height 20
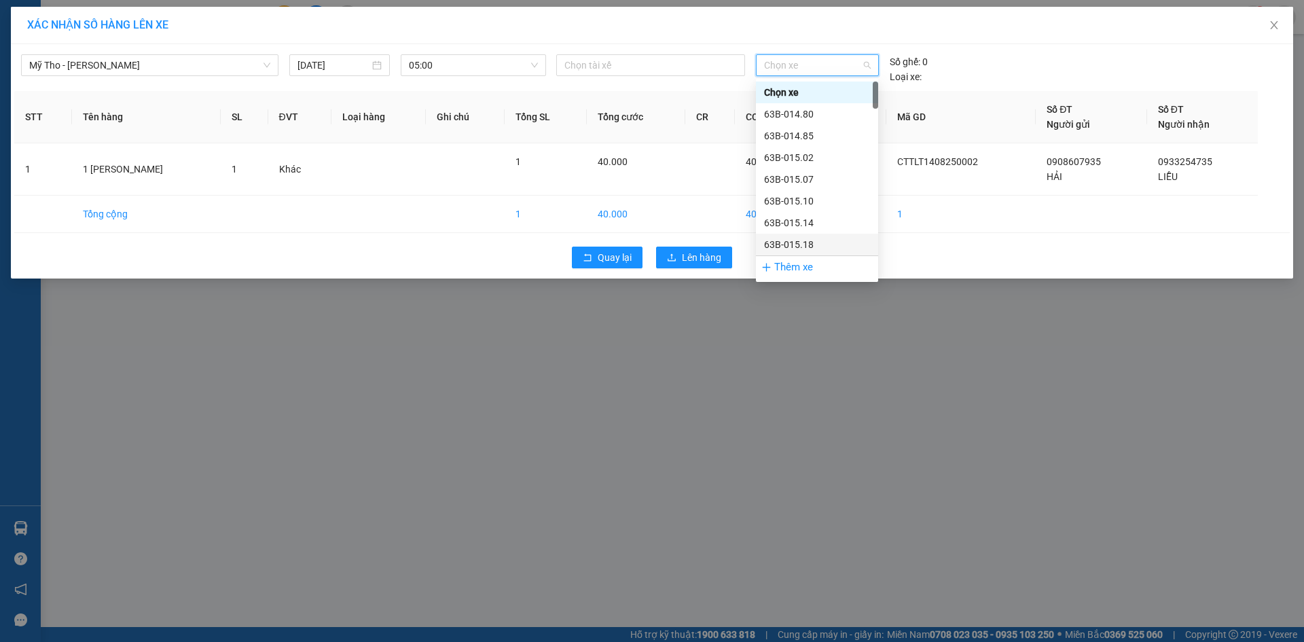
click at [796, 270] on div "Thêm xe" at bounding box center [817, 267] width 122 height 24
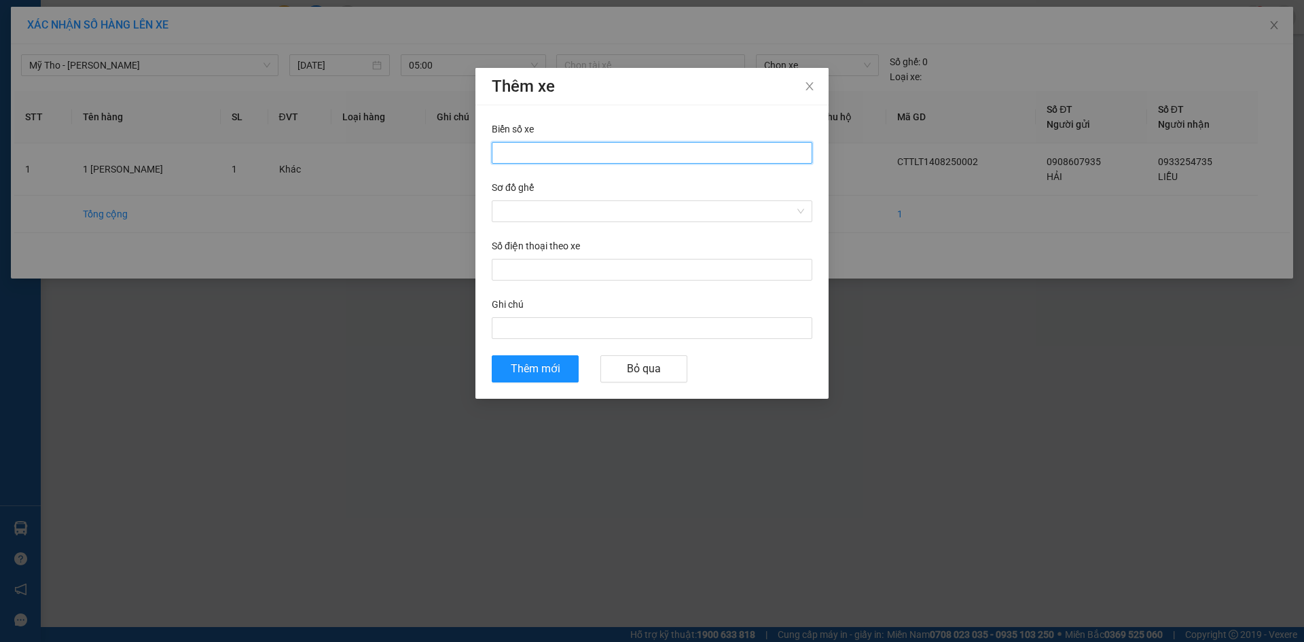
click at [508, 151] on input "Biển số xe" at bounding box center [652, 153] width 321 height 22
type input "66H-058.97"
click at [508, 213] on input "Sơ đồ ghế" at bounding box center [647, 211] width 295 height 20
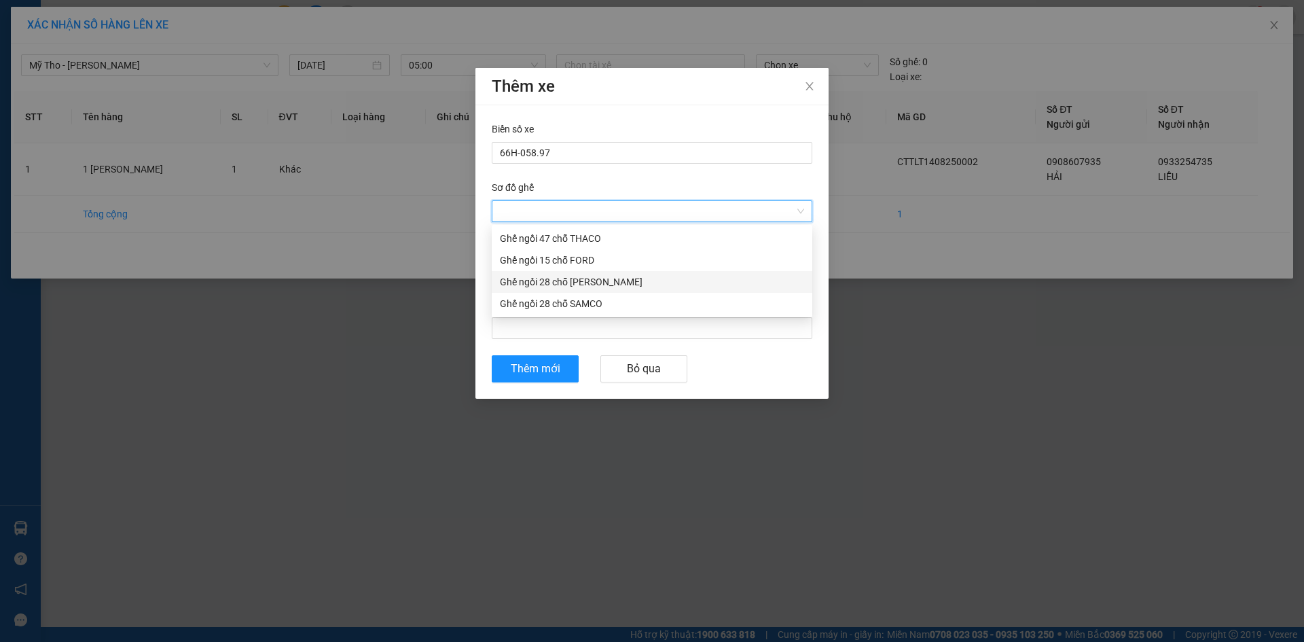
click at [532, 279] on div "Ghế ngồi 28 chỗ [PERSON_NAME]" at bounding box center [652, 281] width 304 height 15
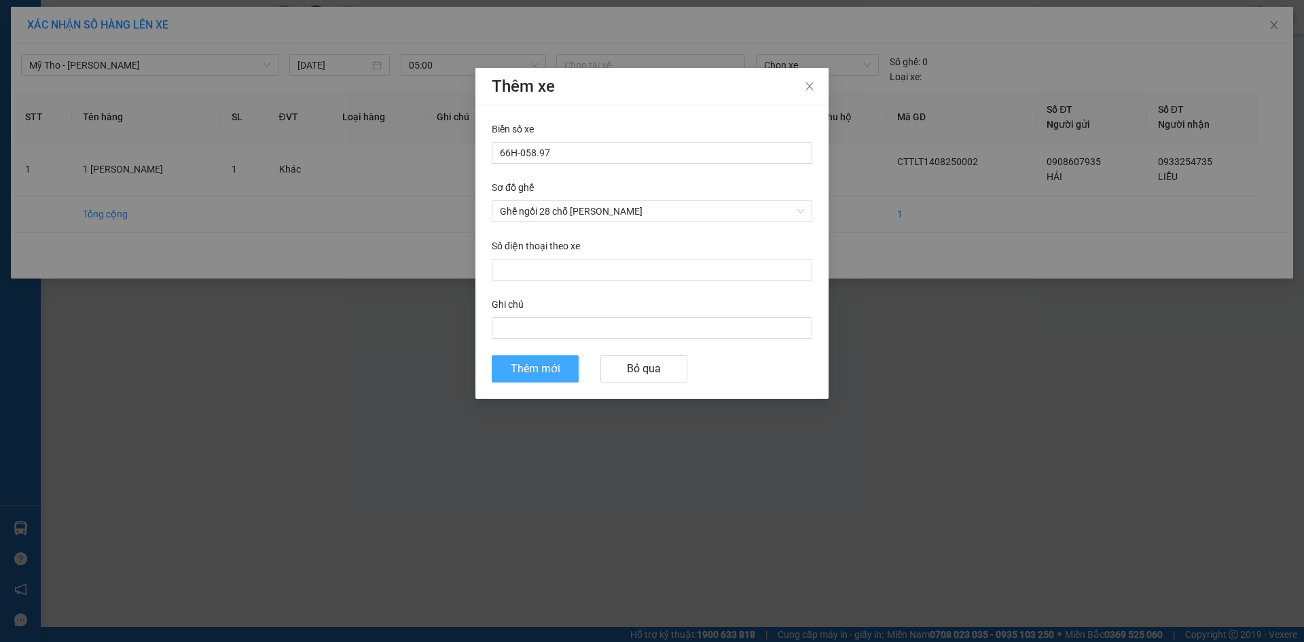
click at [526, 374] on span "Thêm mới" at bounding box center [536, 368] width 50 height 17
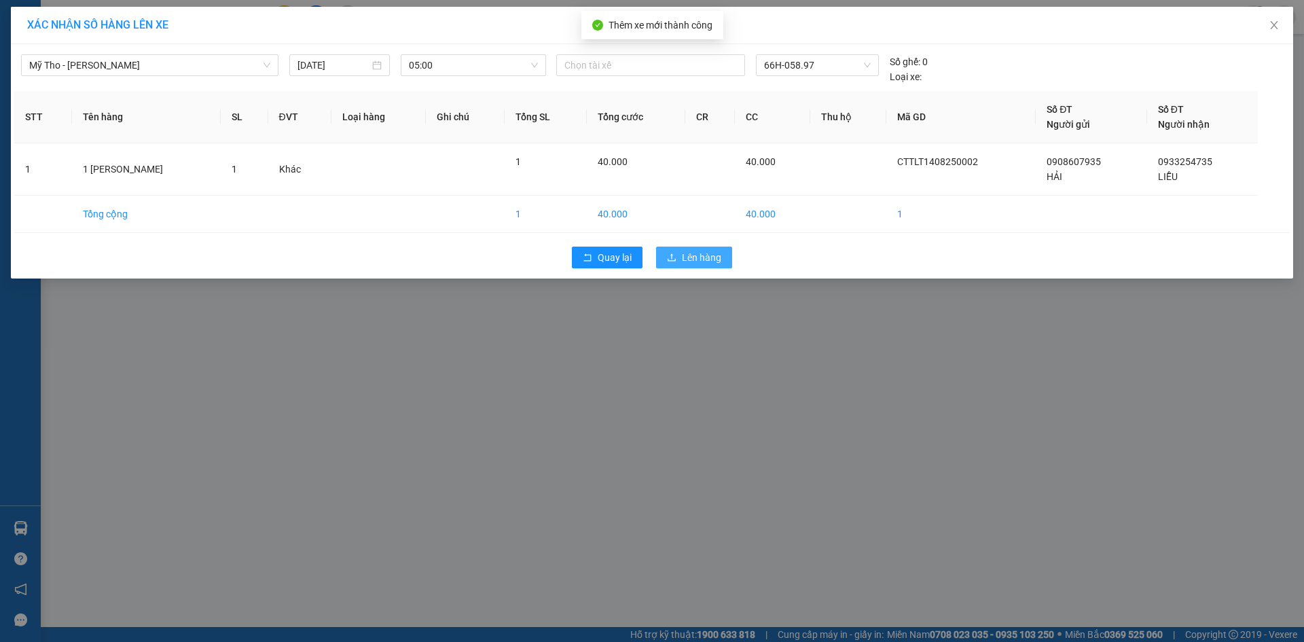
click at [701, 257] on span "Lên hàng" at bounding box center [701, 257] width 39 height 15
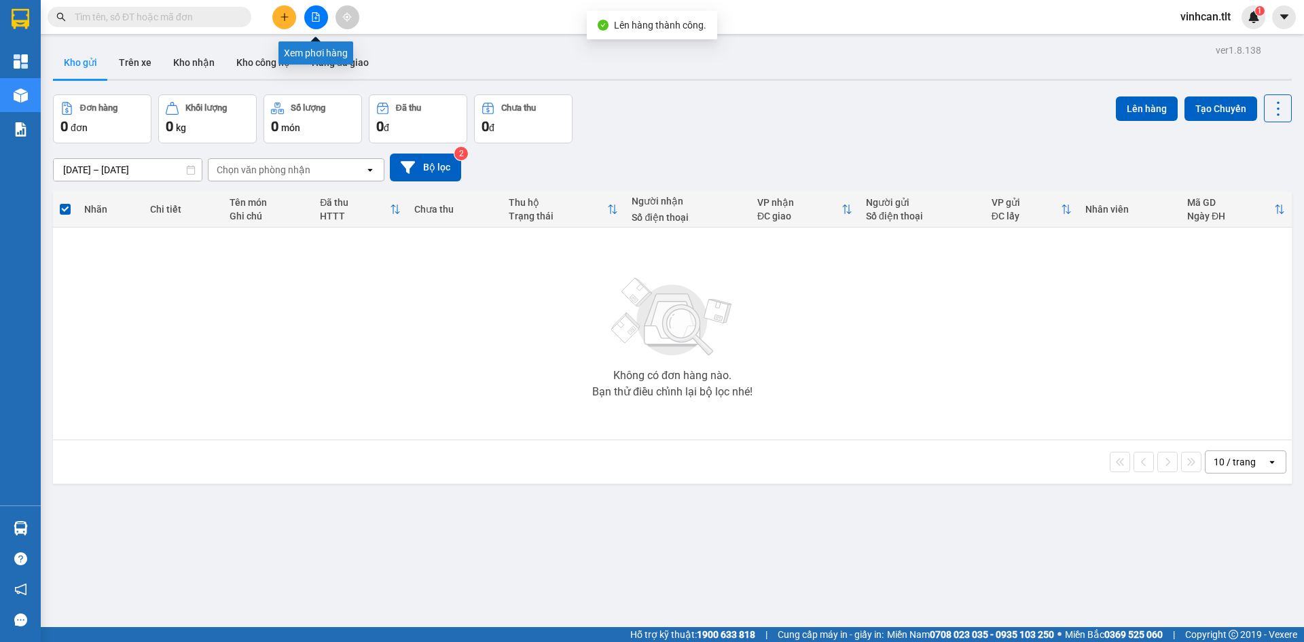
click at [310, 12] on button at bounding box center [316, 17] width 24 height 24
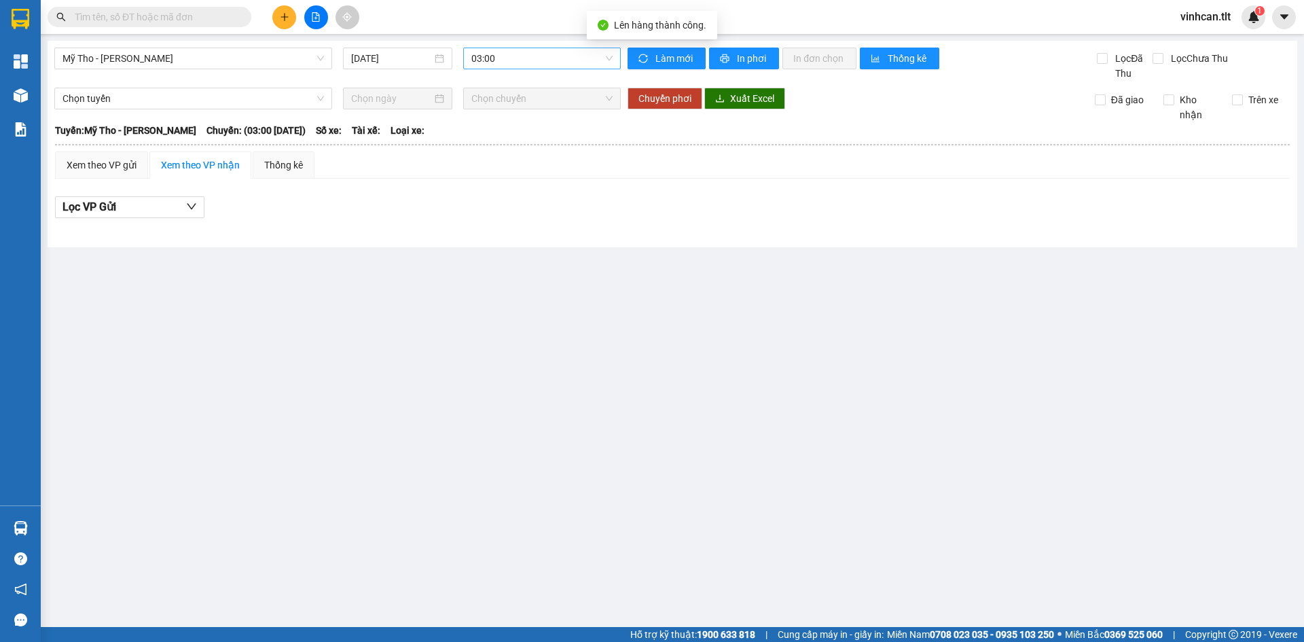
click at [520, 60] on span "03:00" at bounding box center [541, 58] width 141 height 20
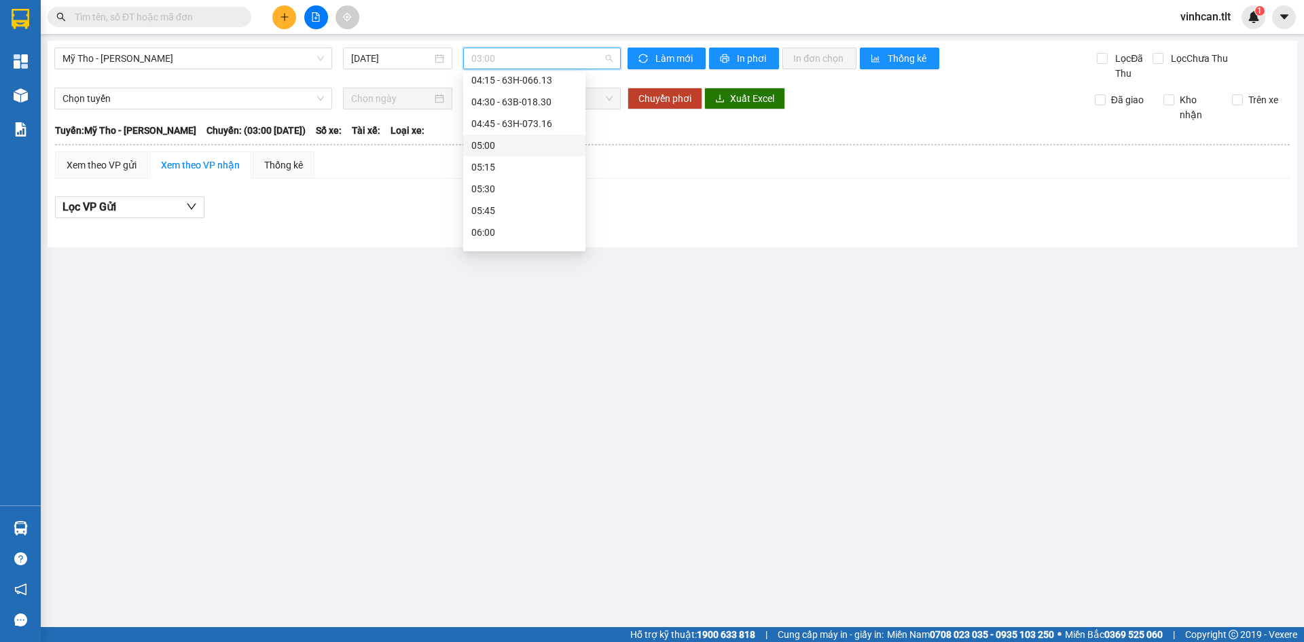
click at [491, 144] on div "05:00" at bounding box center [524, 145] width 106 height 15
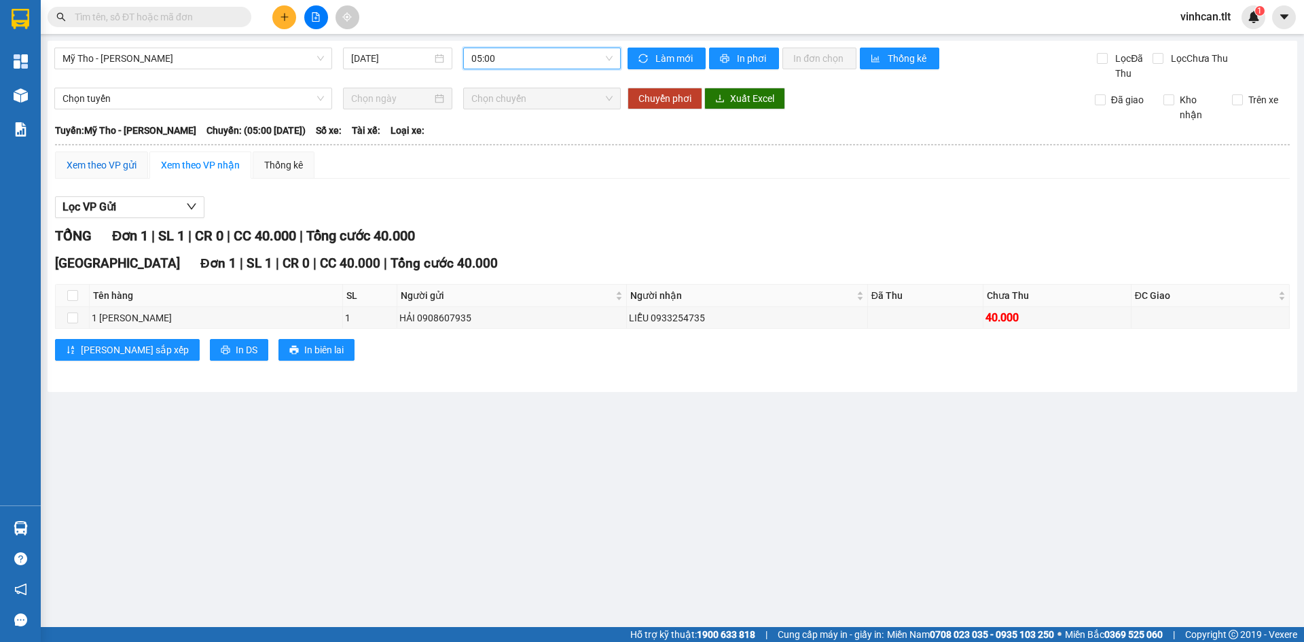
click at [106, 161] on div "Xem theo VP gửi" at bounding box center [102, 165] width 70 height 15
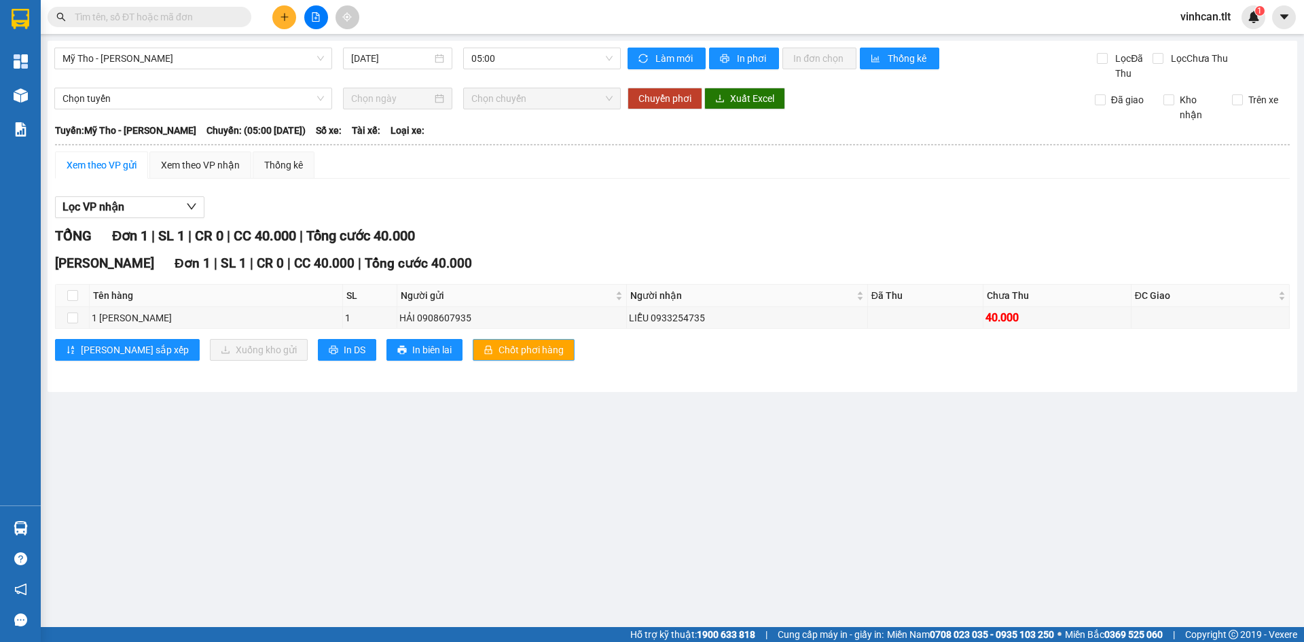
click at [498, 351] on span "Chốt phơi hàng" at bounding box center [530, 349] width 65 height 15
click at [545, 191] on div "Lọc VP nhận TỔNG Đơn 1 | SL 1 | CR 0 | CC 40.000 | Tổng cước 40.000 Cao Tốc Đơn…" at bounding box center [672, 283] width 1234 height 188
click at [511, 54] on span "05:00" at bounding box center [541, 58] width 141 height 20
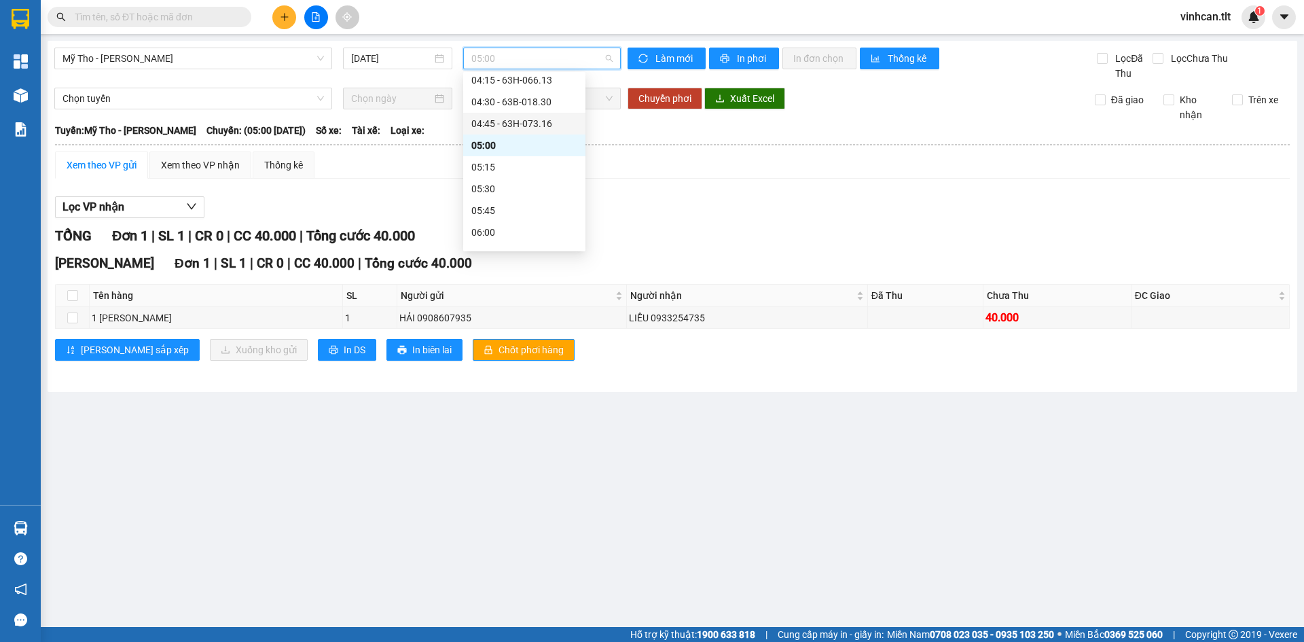
click at [509, 106] on div "04:30 - 63B-018.30" at bounding box center [524, 101] width 106 height 15
